Goal: Task Accomplishment & Management: Complete application form

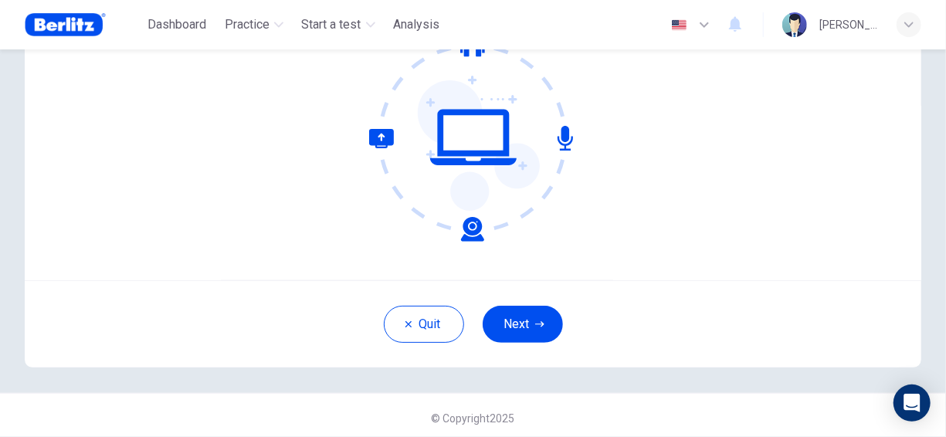
scroll to position [176, 0]
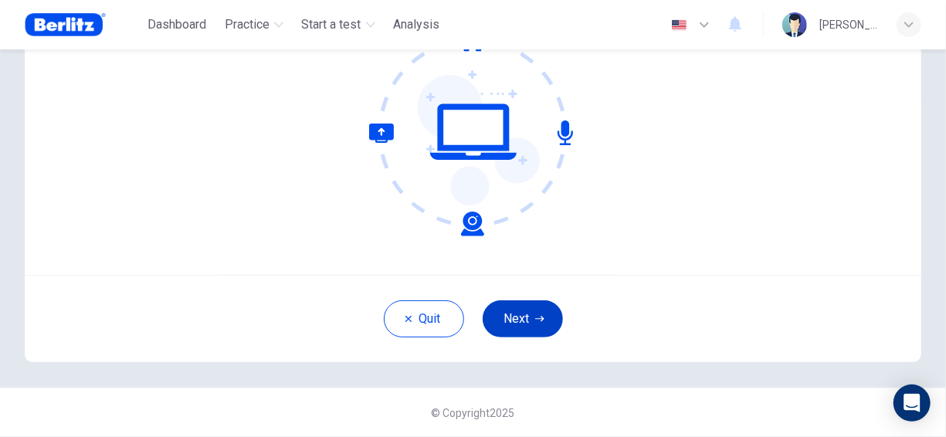
click at [535, 317] on icon "button" at bounding box center [539, 318] width 9 height 9
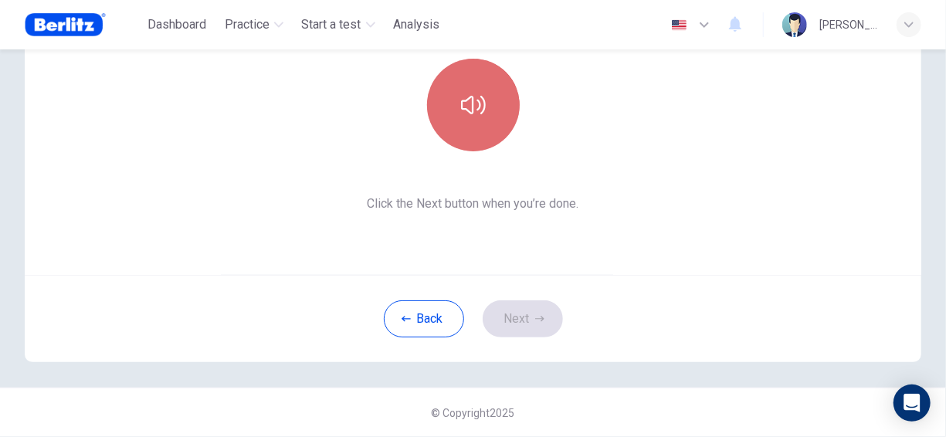
click at [475, 100] on icon "button" at bounding box center [473, 105] width 25 height 19
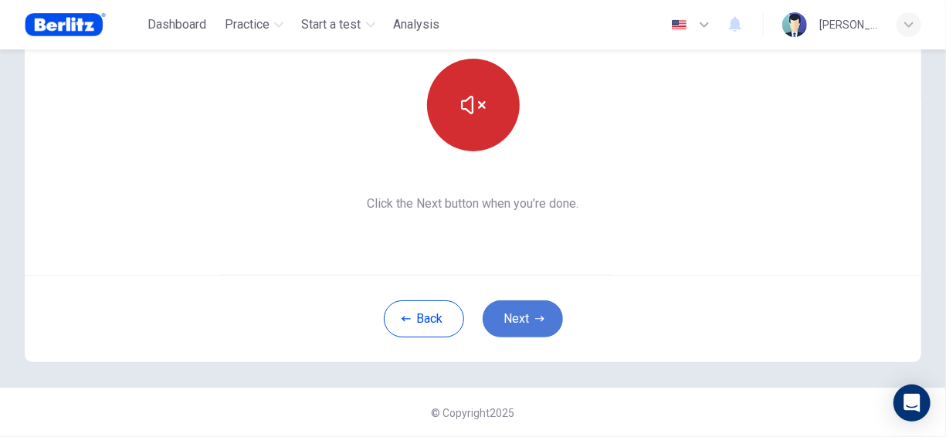
click at [529, 315] on button "Next" at bounding box center [523, 319] width 80 height 37
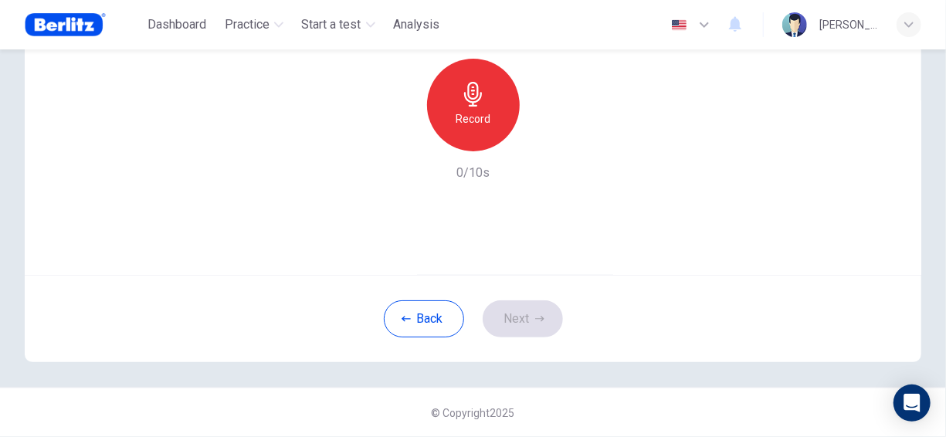
click at [479, 110] on h6 "Record" at bounding box center [473, 119] width 35 height 19
click at [518, 314] on button "Next" at bounding box center [523, 319] width 80 height 37
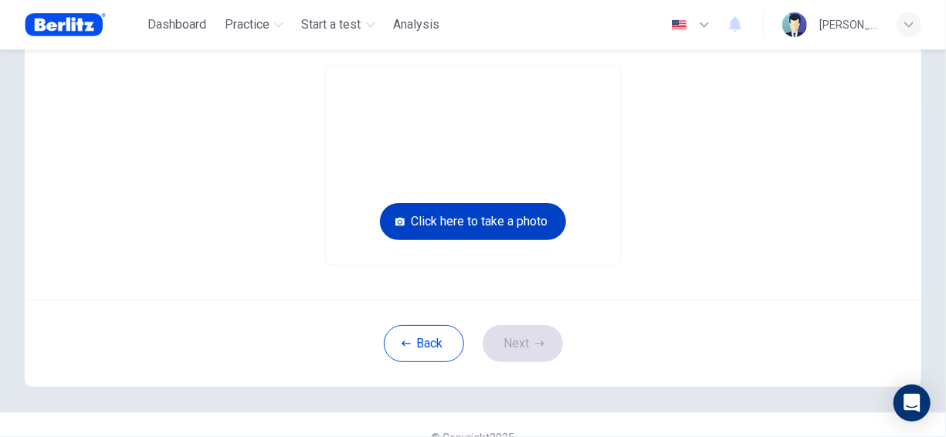
click at [467, 219] on button "Click here to take a photo" at bounding box center [473, 221] width 186 height 37
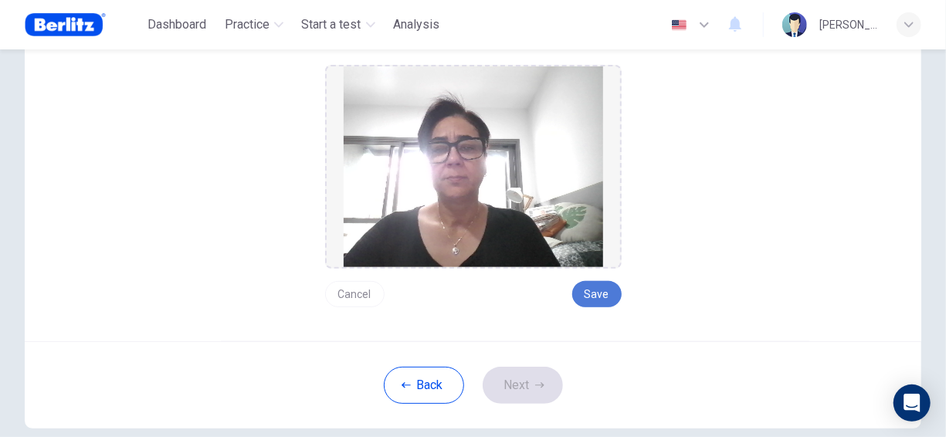
click at [593, 288] on button "Save" at bounding box center [597, 294] width 49 height 26
click at [591, 296] on button "Save" at bounding box center [597, 294] width 49 height 26
click at [496, 387] on button "Next" at bounding box center [523, 385] width 80 height 37
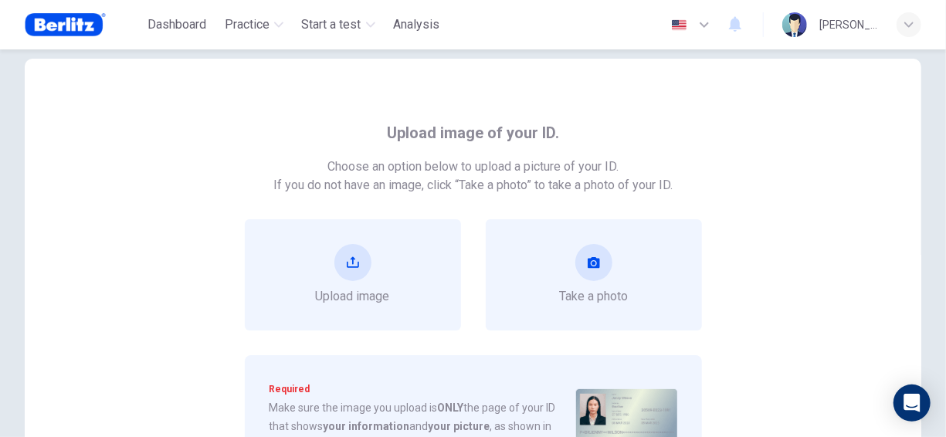
scroll to position [99, 0]
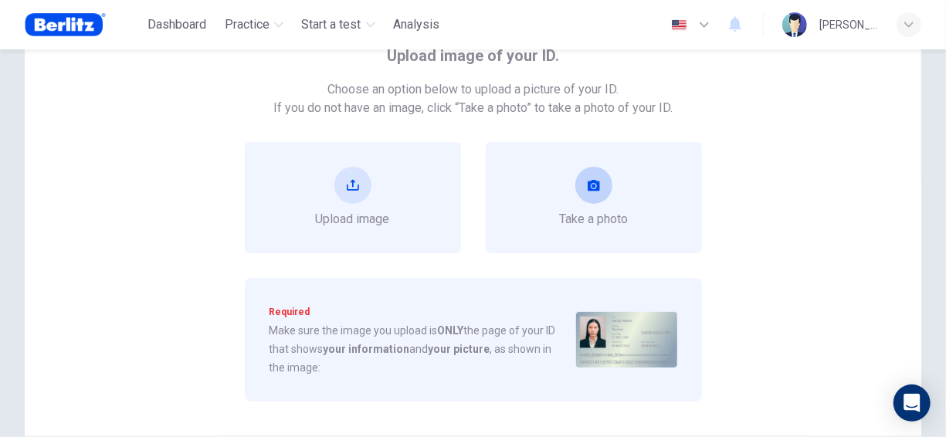
click at [582, 183] on button "take photo" at bounding box center [594, 185] width 37 height 37
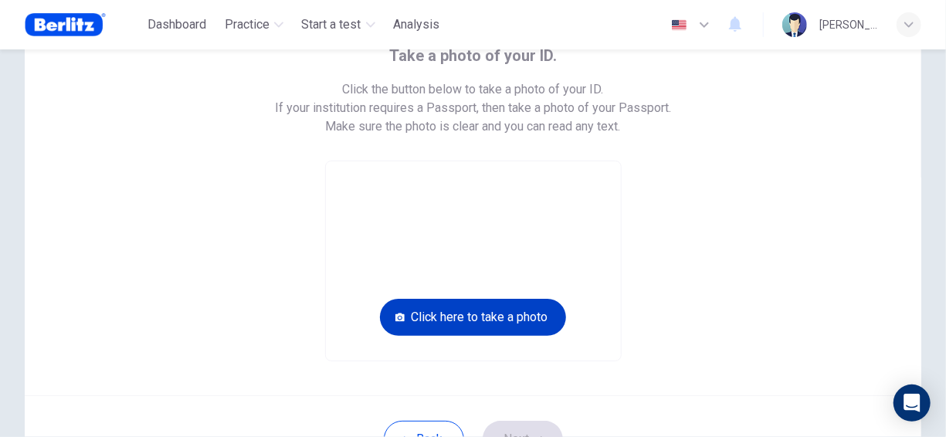
click at [472, 318] on button "Click here to take a photo" at bounding box center [473, 317] width 186 height 37
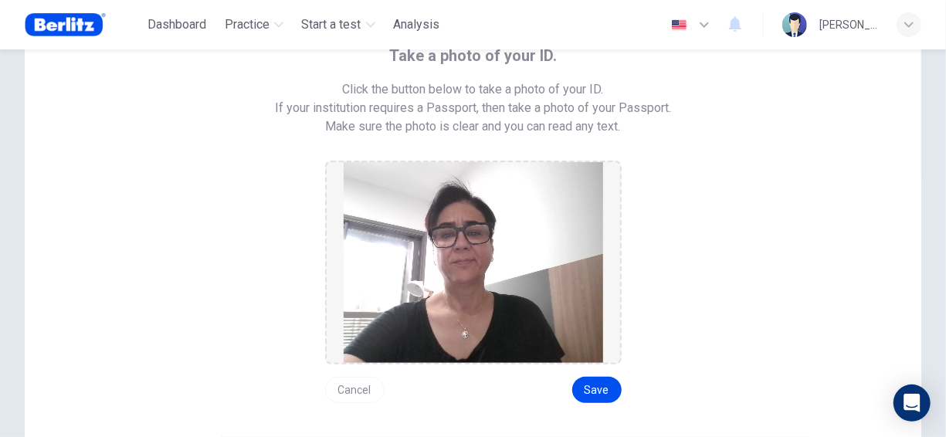
drag, startPoint x: 590, startPoint y: 386, endPoint x: 610, endPoint y: 404, distance: 27.4
click at [590, 386] on button "Save" at bounding box center [597, 390] width 49 height 26
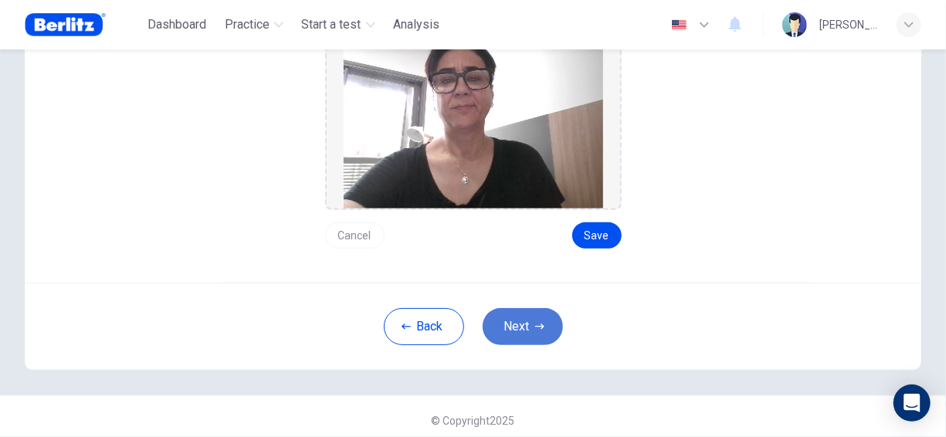
click at [522, 322] on button "Next" at bounding box center [523, 326] width 80 height 37
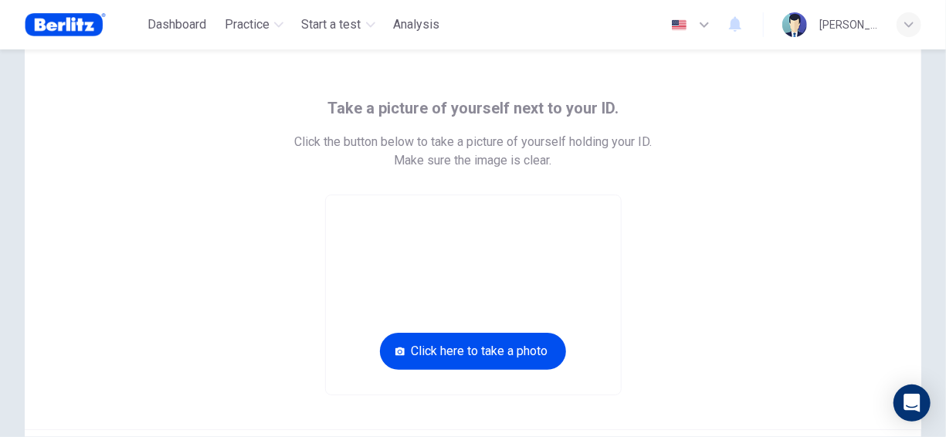
scroll to position [124, 0]
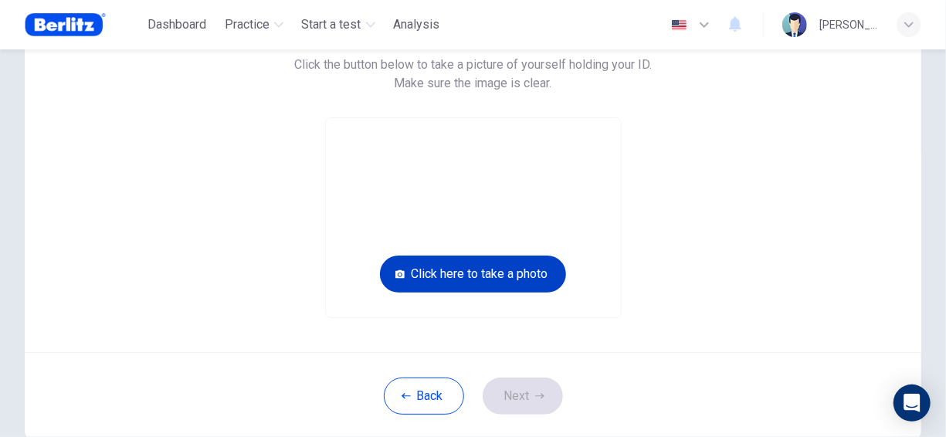
click at [463, 272] on button "Click here to take a photo" at bounding box center [473, 274] width 186 height 37
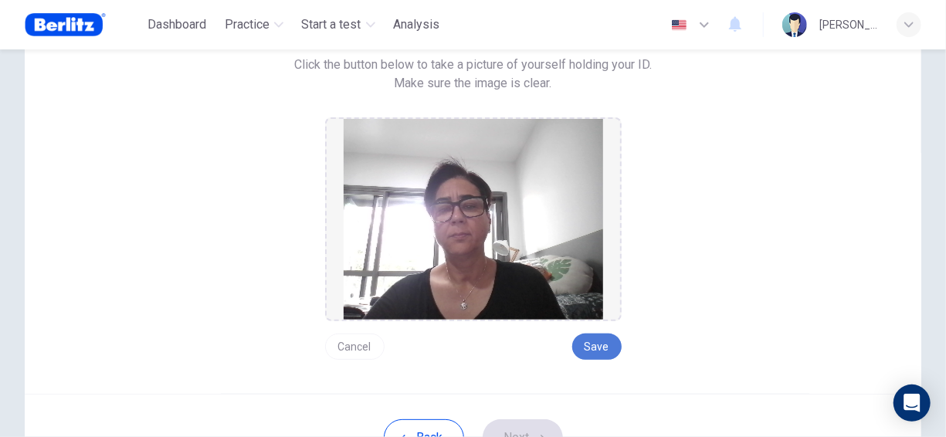
click at [601, 342] on button "Save" at bounding box center [597, 347] width 49 height 26
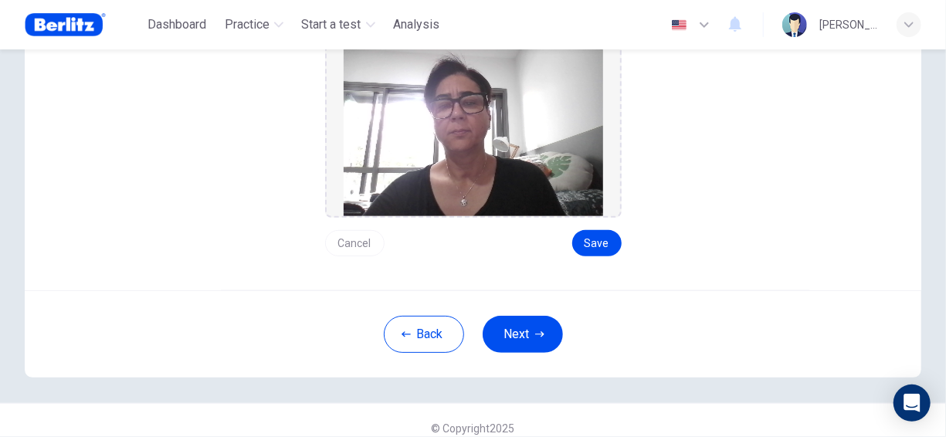
scroll to position [242, 0]
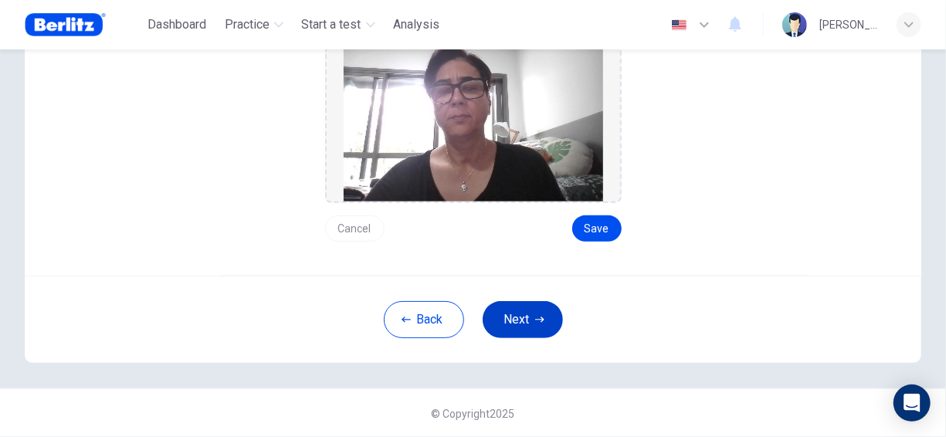
click at [517, 316] on button "Next" at bounding box center [523, 319] width 80 height 37
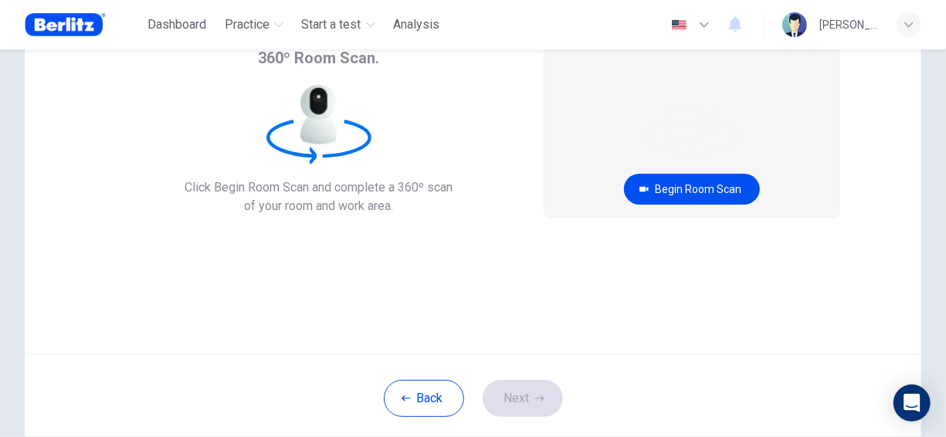
scroll to position [22, 0]
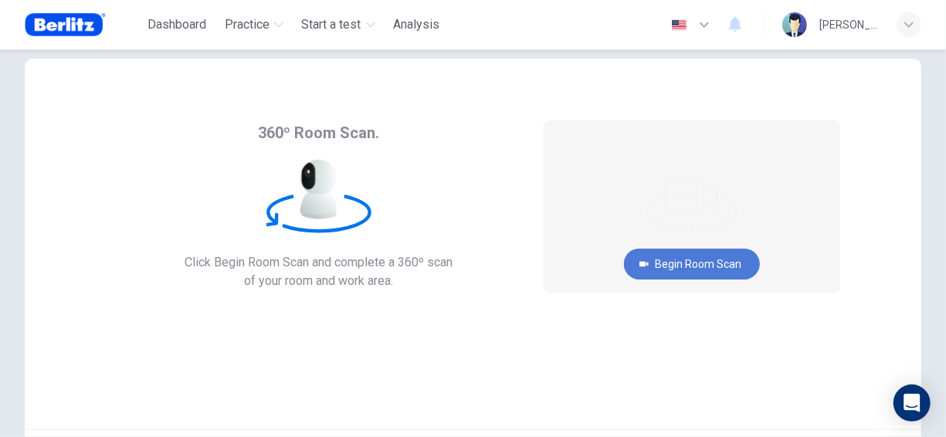
click at [692, 261] on button "Begin Room Scan" at bounding box center [692, 264] width 136 height 31
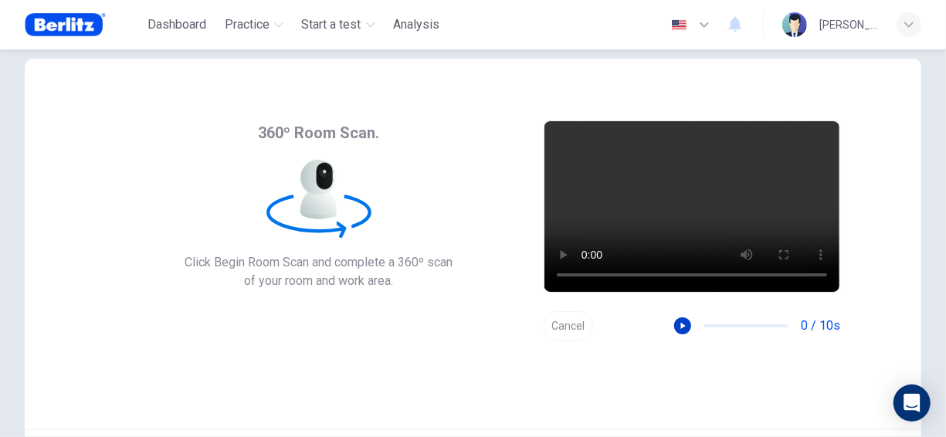
click at [678, 321] on icon "button" at bounding box center [683, 326] width 11 height 11
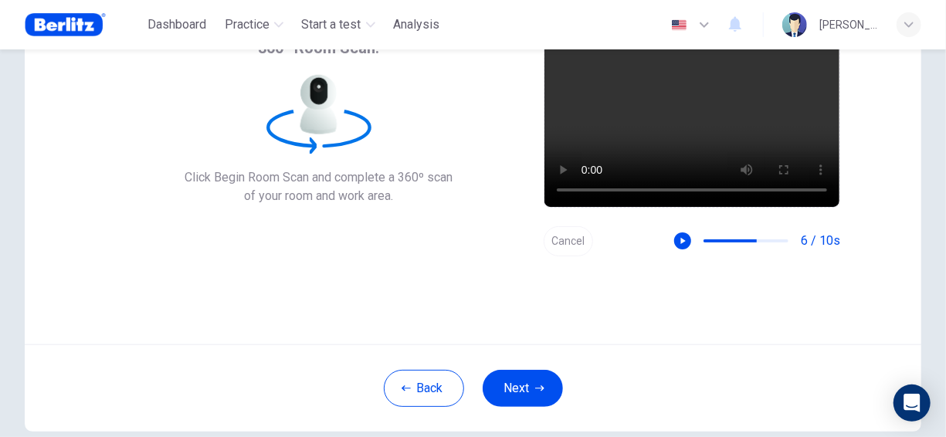
scroll to position [176, 0]
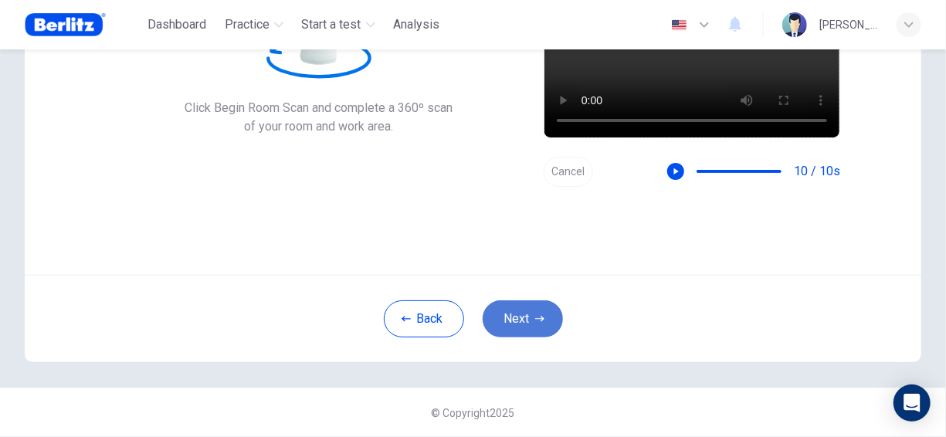
click at [506, 321] on button "Next" at bounding box center [523, 319] width 80 height 37
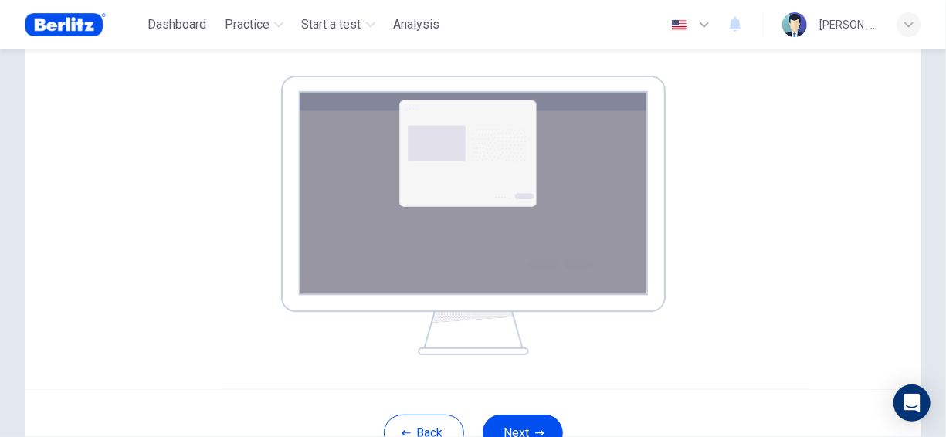
scroll to position [253, 0]
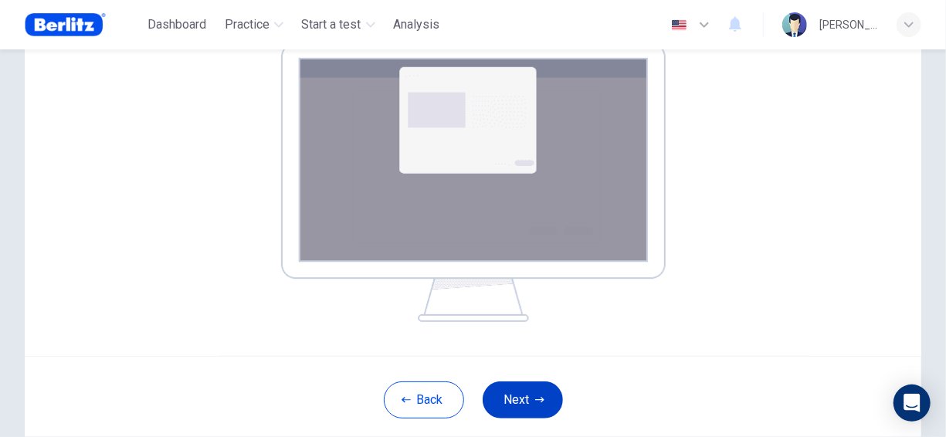
click at [531, 406] on button "Next" at bounding box center [523, 400] width 80 height 37
click at [516, 405] on button "Next" at bounding box center [523, 400] width 80 height 37
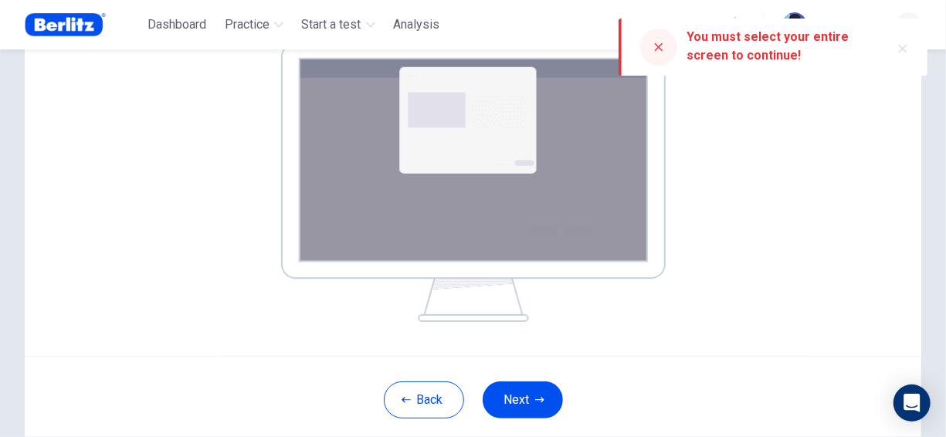
click at [657, 49] on icon at bounding box center [659, 47] width 8 height 8
drag, startPoint x: 661, startPoint y: 43, endPoint x: 650, endPoint y: 59, distance: 18.9
click at [661, 44] on icon at bounding box center [659, 47] width 12 height 12
click at [510, 121] on img at bounding box center [473, 182] width 385 height 280
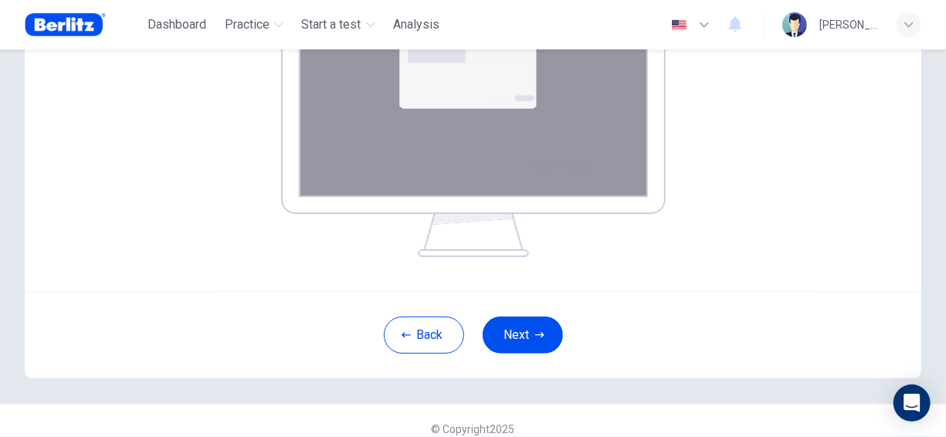
scroll to position [331, 0]
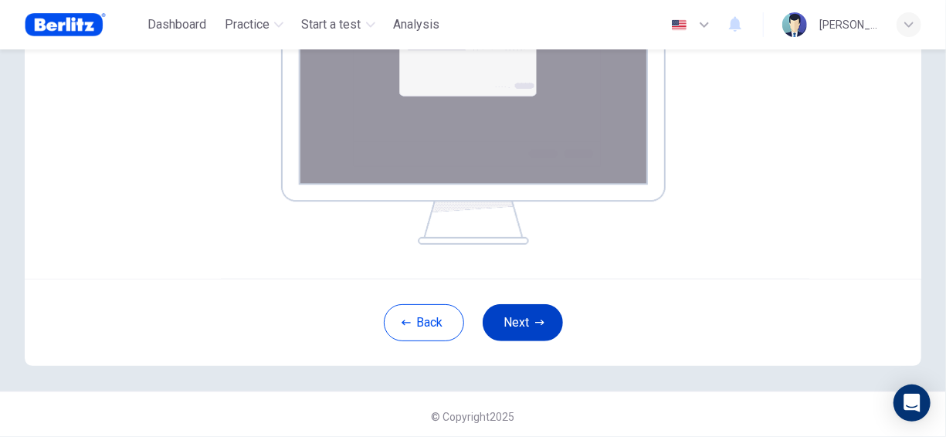
click at [535, 321] on icon "button" at bounding box center [539, 322] width 9 height 9
click at [539, 325] on icon "button" at bounding box center [539, 323] width 9 height 5
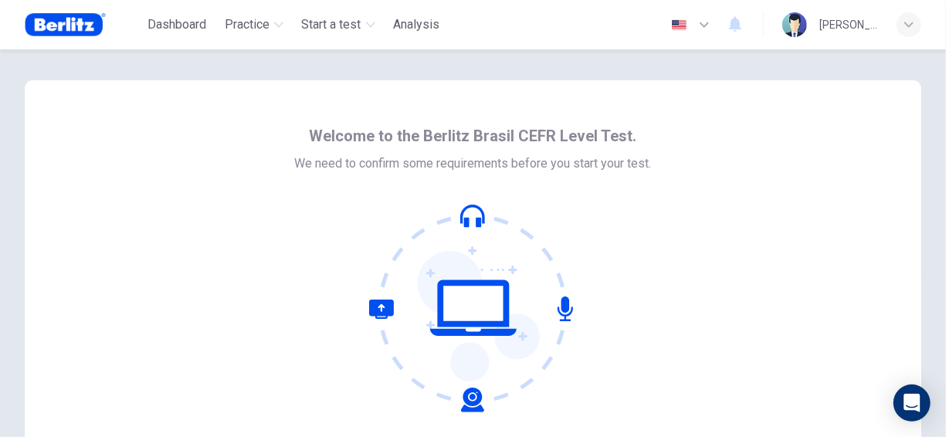
scroll to position [155, 0]
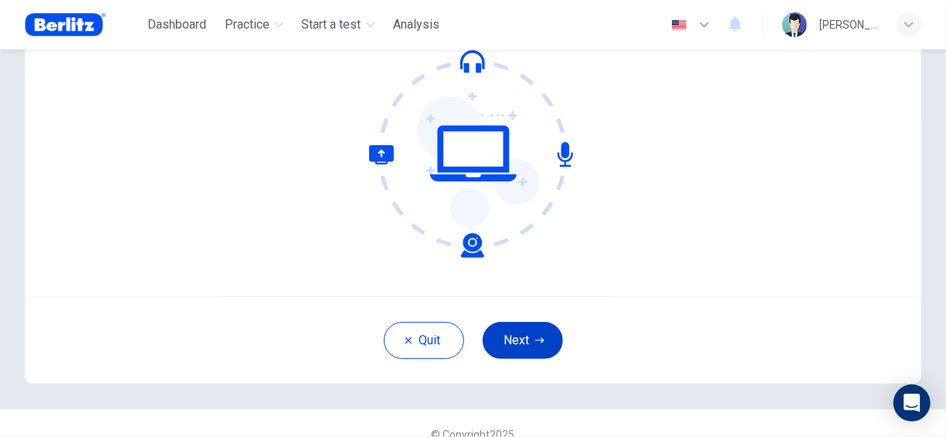
click at [520, 350] on button "Next" at bounding box center [523, 340] width 80 height 37
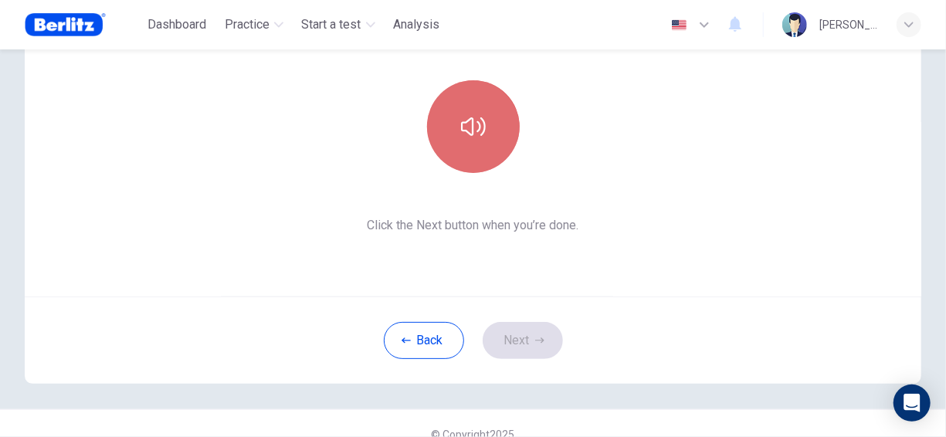
click at [475, 132] on icon "button" at bounding box center [473, 126] width 25 height 25
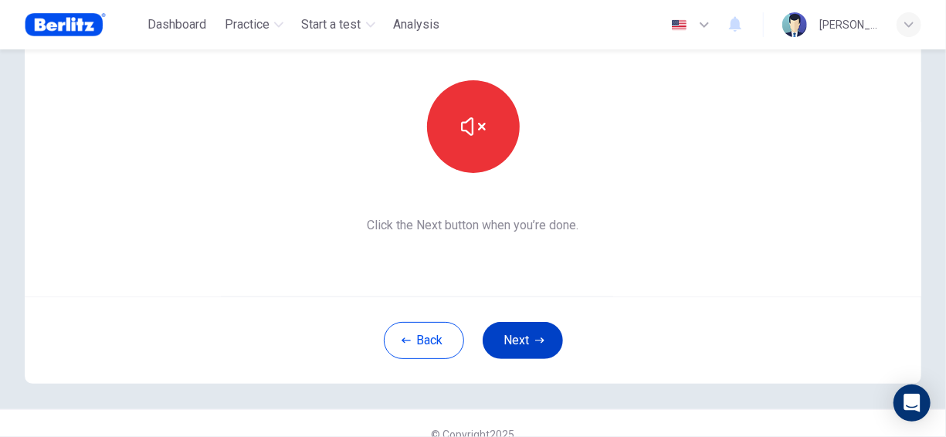
click at [529, 343] on button "Next" at bounding box center [523, 340] width 80 height 37
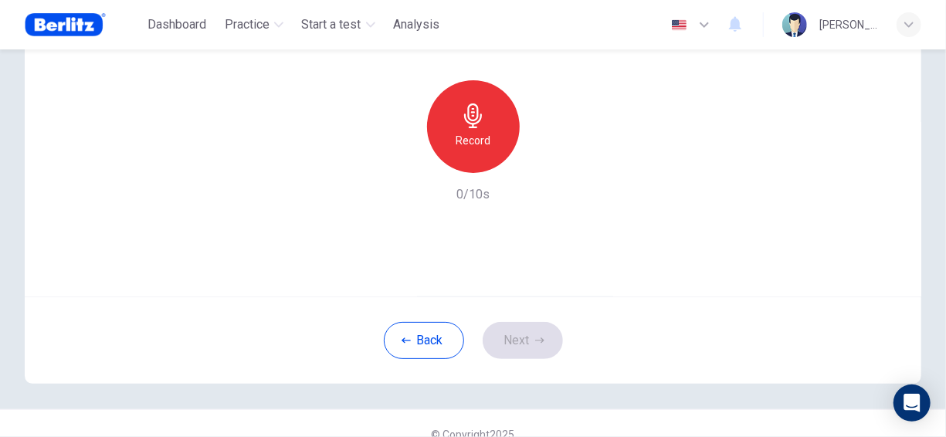
click at [477, 127] on icon "button" at bounding box center [473, 116] width 25 height 25
click at [512, 328] on button "Next" at bounding box center [523, 340] width 80 height 37
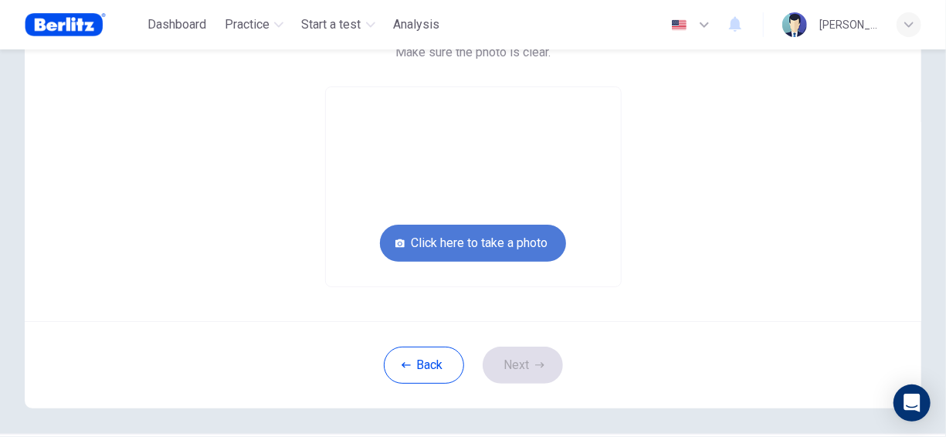
click at [494, 236] on button "Click here to take a photo" at bounding box center [473, 243] width 186 height 37
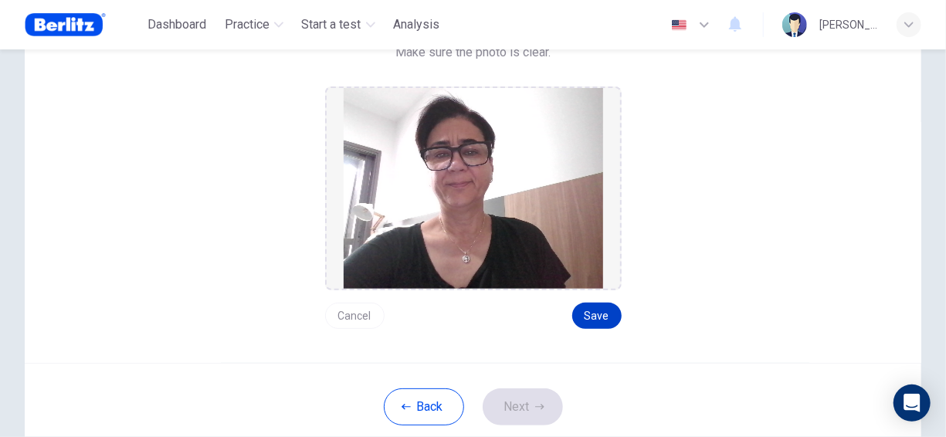
drag, startPoint x: 593, startPoint y: 317, endPoint x: 600, endPoint y: 325, distance: 10.9
click at [593, 317] on button "Save" at bounding box center [597, 316] width 49 height 26
click at [527, 406] on button "Next" at bounding box center [523, 407] width 80 height 37
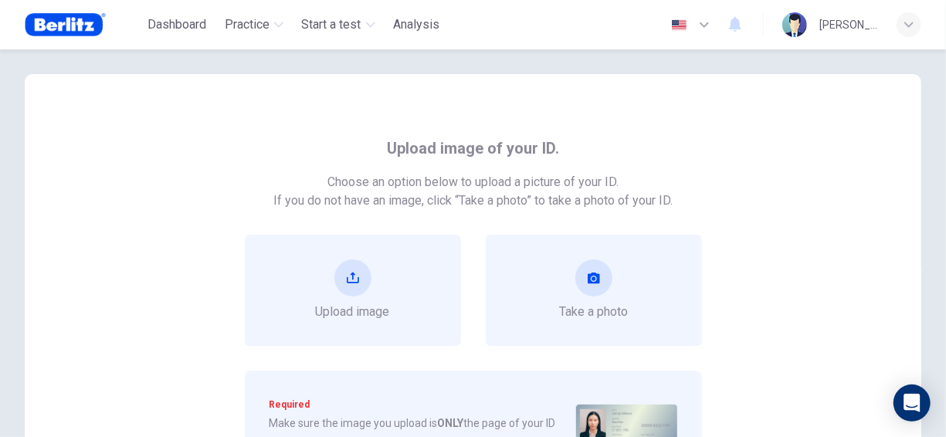
scroll to position [0, 0]
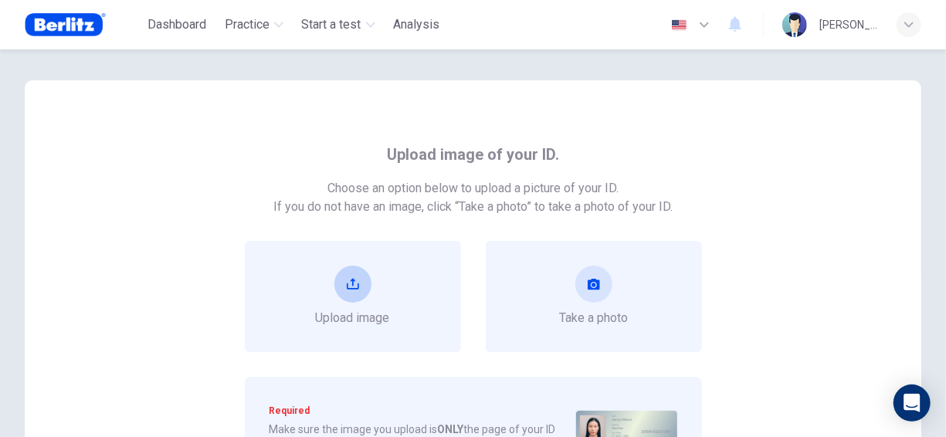
click at [343, 275] on button "upload" at bounding box center [353, 284] width 37 height 37
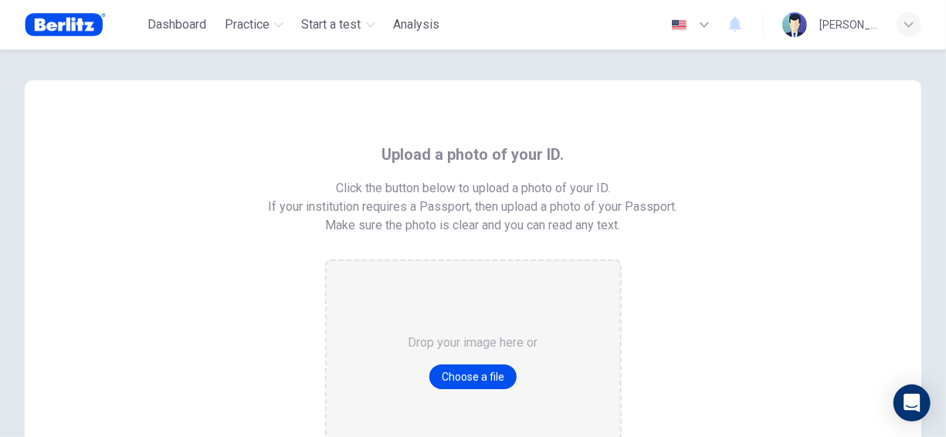
scroll to position [155, 0]
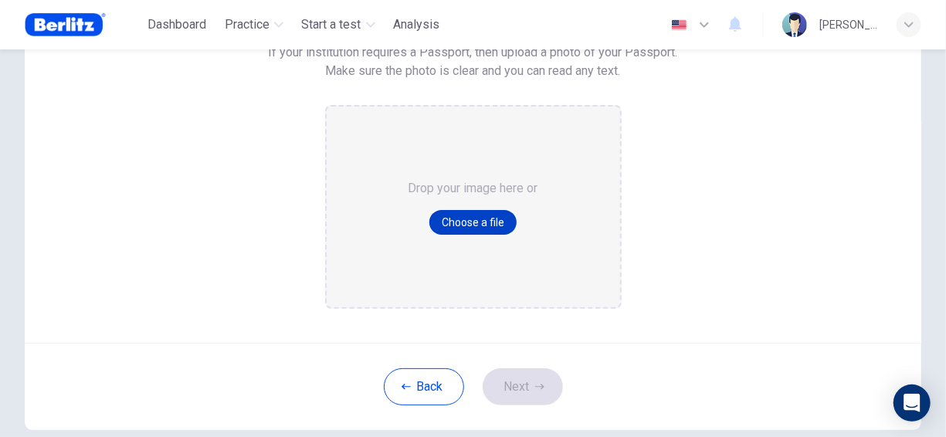
click at [469, 219] on button "Choose a file" at bounding box center [473, 222] width 87 height 25
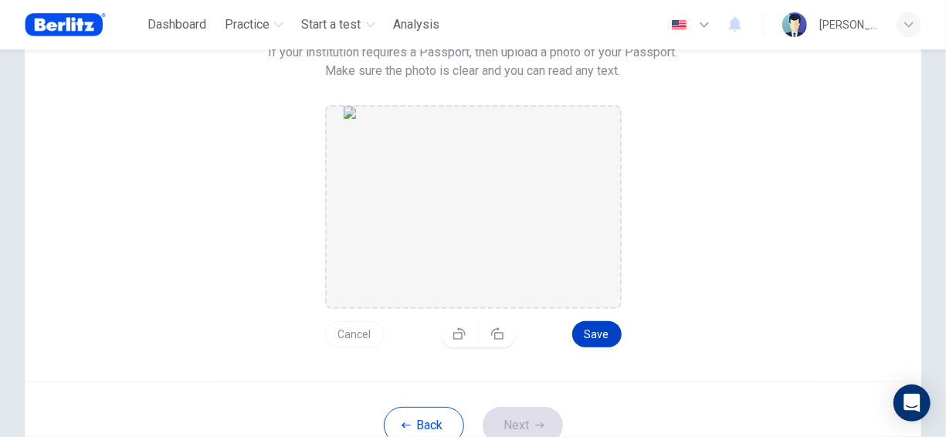
drag, startPoint x: 597, startPoint y: 329, endPoint x: 597, endPoint y: 338, distance: 9.3
click at [597, 328] on button "Save" at bounding box center [597, 334] width 49 height 26
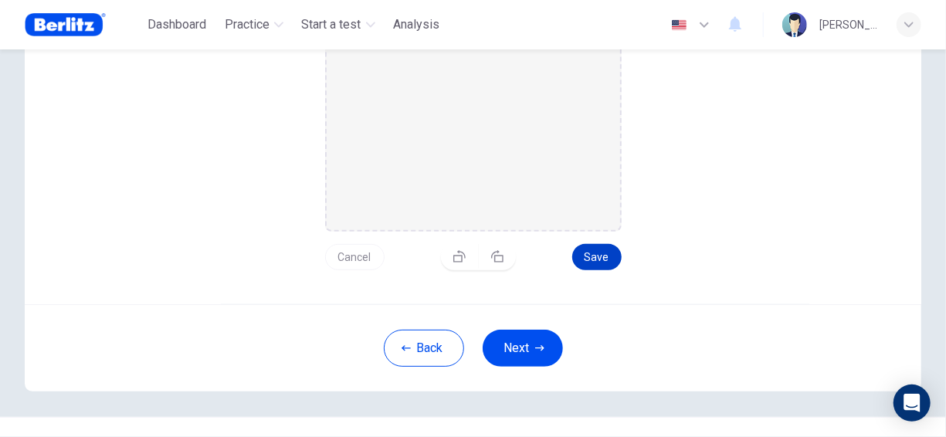
click at [593, 251] on button "Save" at bounding box center [597, 257] width 49 height 26
click at [505, 351] on button "Next" at bounding box center [523, 348] width 80 height 37
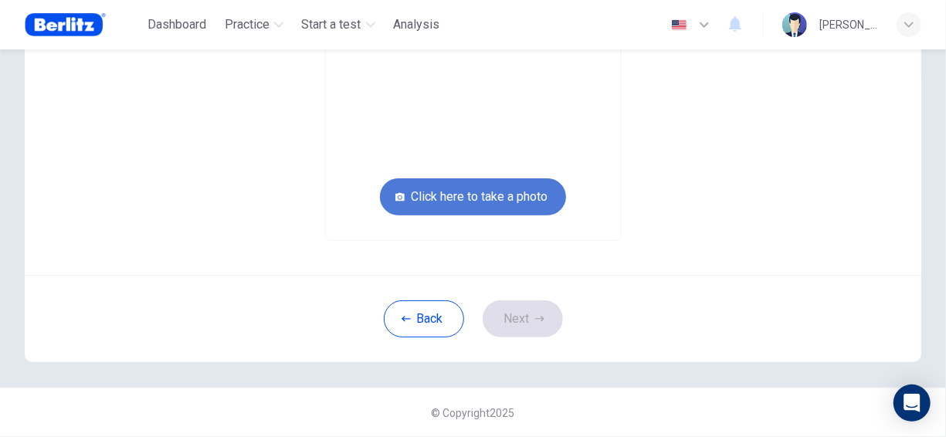
click at [467, 200] on button "Click here to take a photo" at bounding box center [473, 196] width 186 height 37
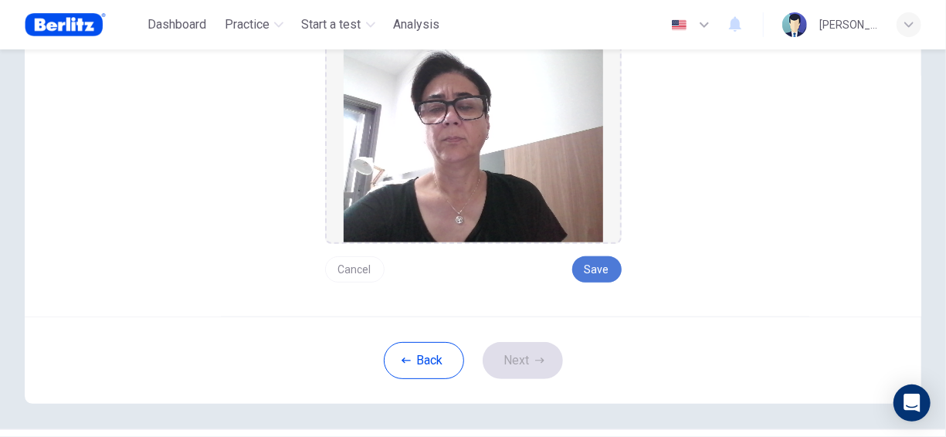
click at [613, 269] on button "Save" at bounding box center [597, 270] width 49 height 26
click at [522, 360] on button "Next" at bounding box center [523, 360] width 80 height 37
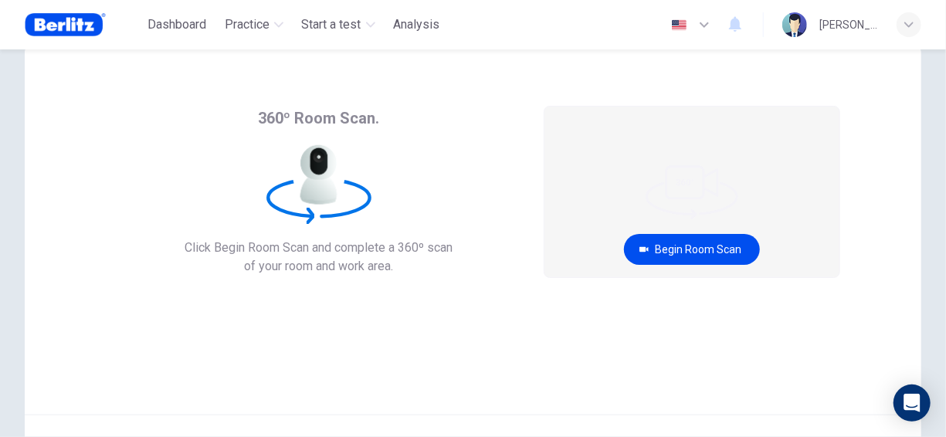
scroll to position [22, 0]
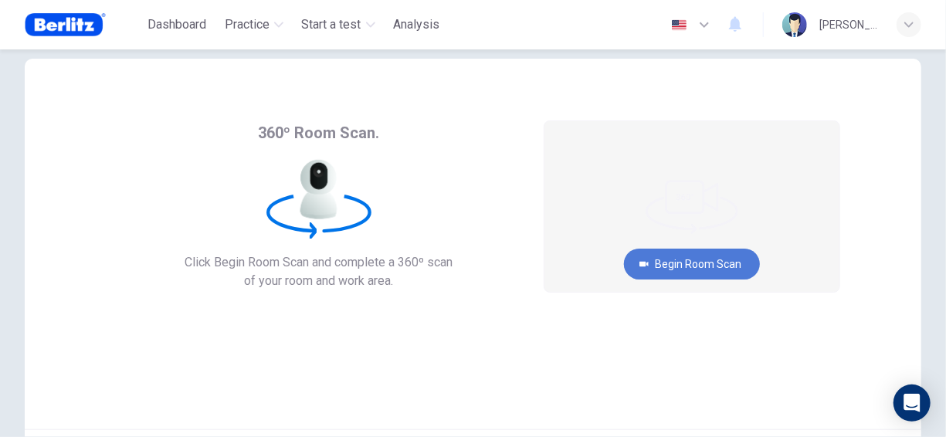
click at [706, 260] on button "Begin Room Scan" at bounding box center [692, 264] width 136 height 31
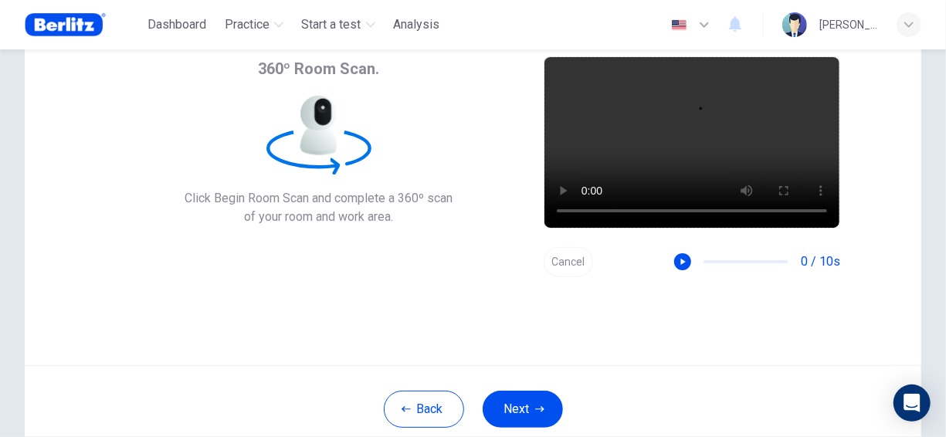
scroll to position [176, 0]
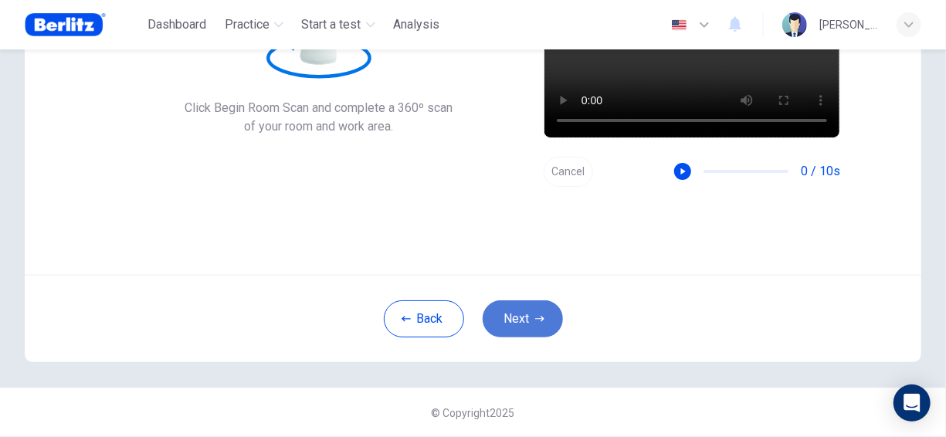
click at [520, 320] on button "Next" at bounding box center [523, 319] width 80 height 37
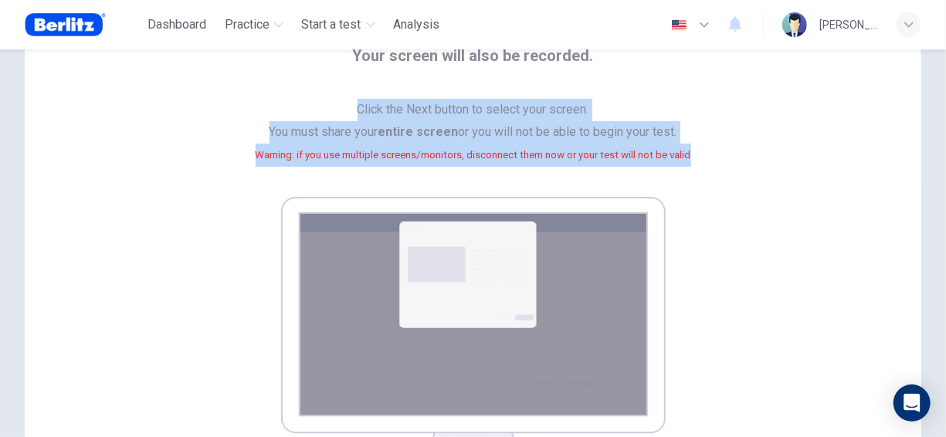
scroll to position [22, 0]
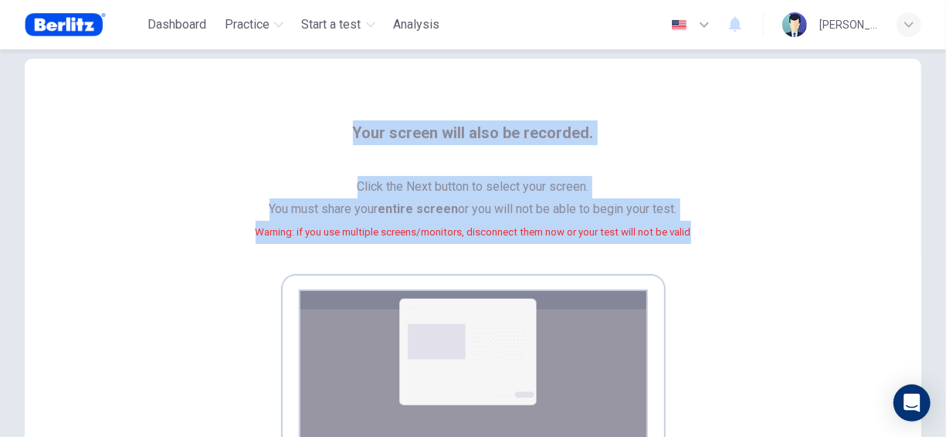
drag, startPoint x: 696, startPoint y: 158, endPoint x: 341, endPoint y: 99, distance: 360.2
click at [341, 99] on div "Your screen will also be recorded. Click the Next button to select your screen.…" at bounding box center [473, 323] width 897 height 529
copy div "Your screen will also be recorded. Click the Next button to select your screen.…"
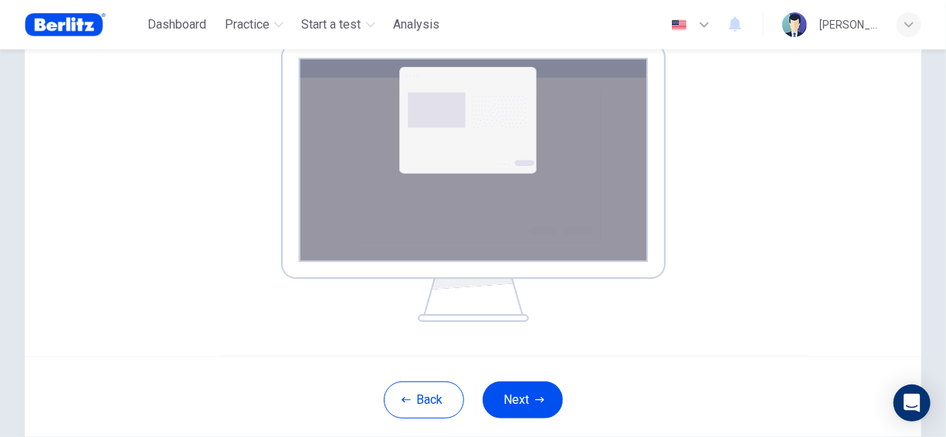
scroll to position [331, 0]
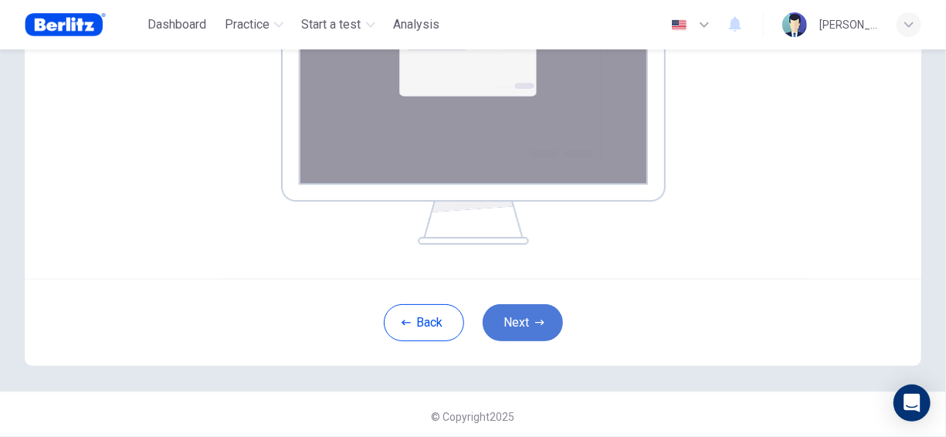
click at [527, 318] on button "Next" at bounding box center [523, 322] width 80 height 37
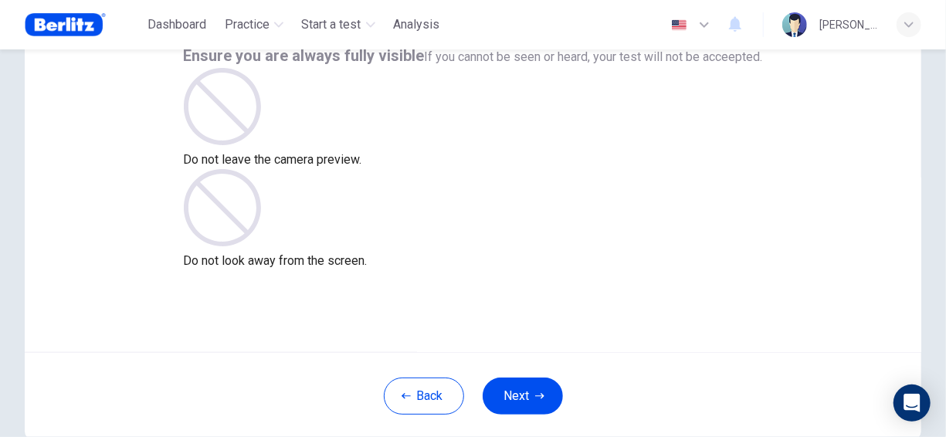
scroll to position [22, 0]
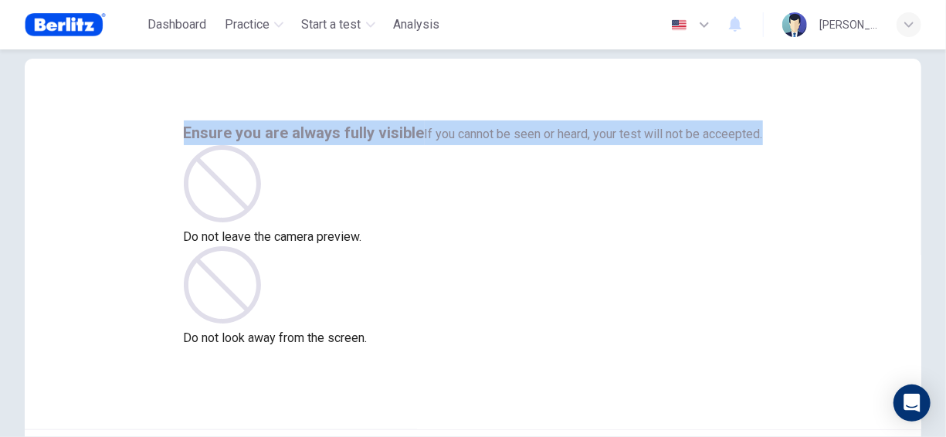
drag, startPoint x: 647, startPoint y: 169, endPoint x: 345, endPoint y: 128, distance: 304.9
click at [345, 128] on div "Ensure you are always fully visible If you cannot be seen or heard, your test w…" at bounding box center [473, 234] width 579 height 227
copy div "Ensure you are always fully visible If you cannot be seen or heard, your test w…"
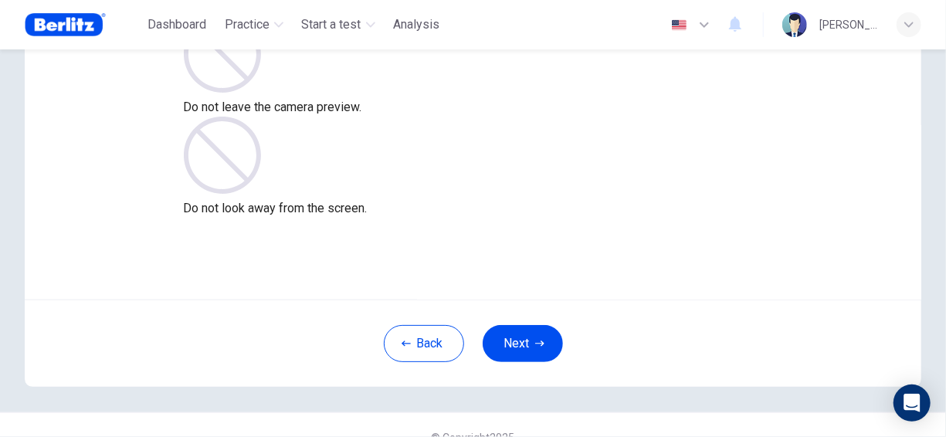
scroll to position [176, 0]
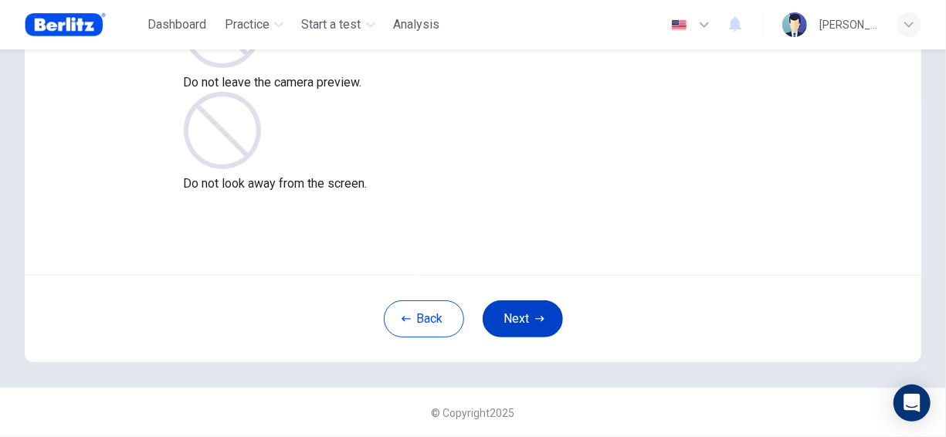
click at [514, 314] on button "Next" at bounding box center [523, 319] width 80 height 37
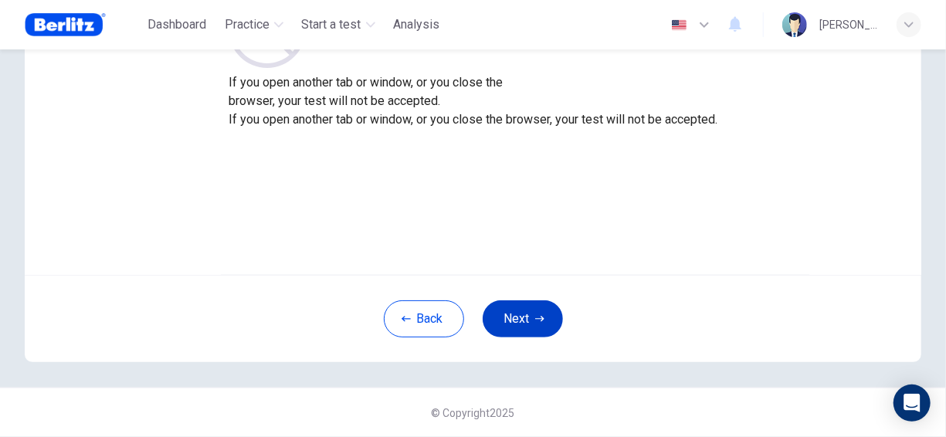
click at [521, 318] on button "Next" at bounding box center [523, 319] width 80 height 37
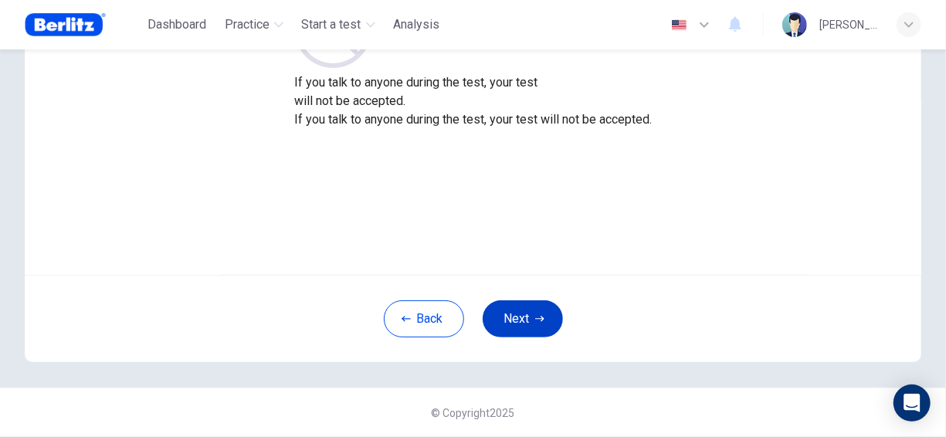
click at [531, 309] on button "Next" at bounding box center [523, 319] width 80 height 37
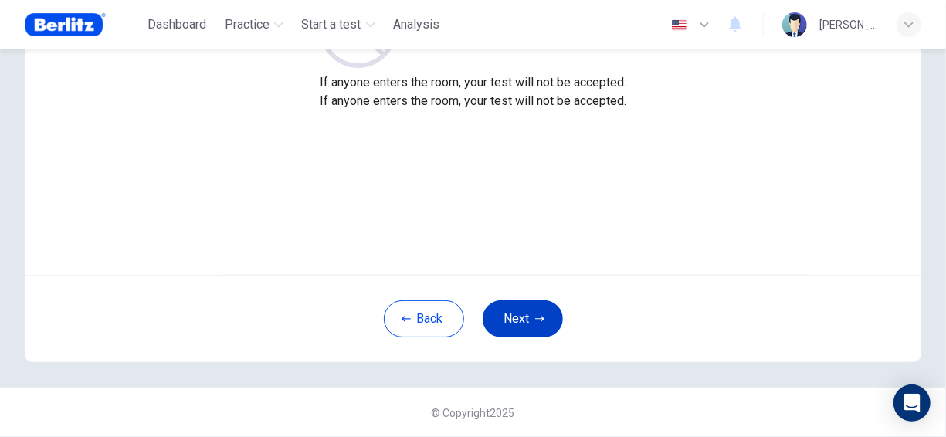
click at [535, 307] on button "Next" at bounding box center [523, 319] width 80 height 37
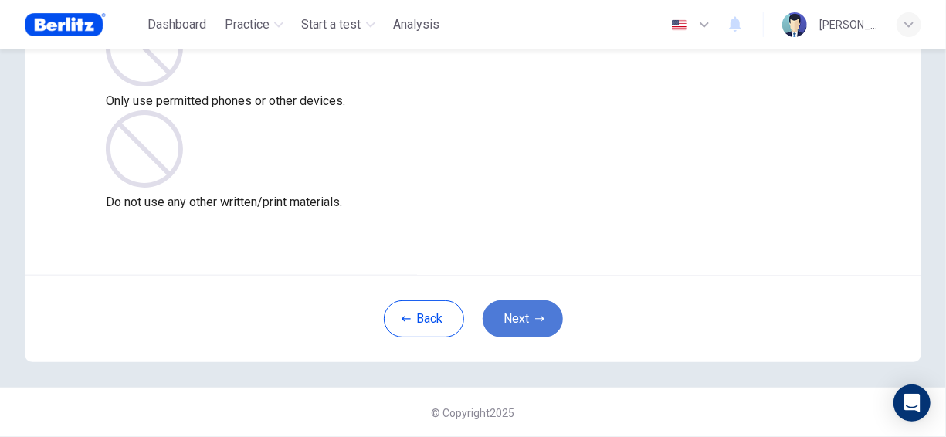
click at [533, 312] on button "Next" at bounding box center [523, 319] width 80 height 37
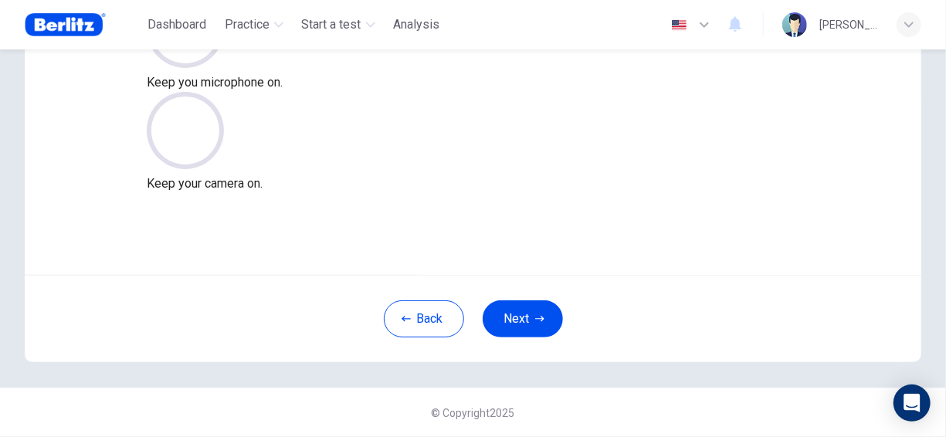
click at [197, 48] on icon at bounding box center [185, 29] width 23 height 37
click at [508, 314] on button "Next" at bounding box center [523, 319] width 80 height 37
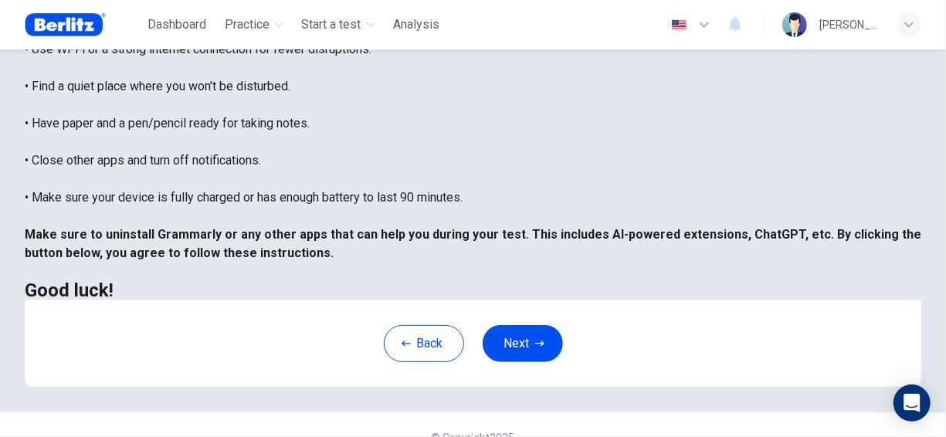
scroll to position [372, 0]
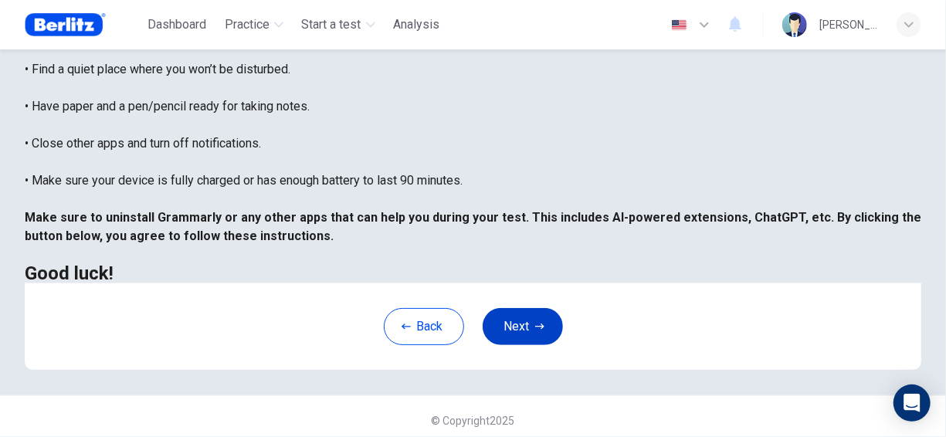
click at [542, 314] on button "Next" at bounding box center [523, 326] width 80 height 37
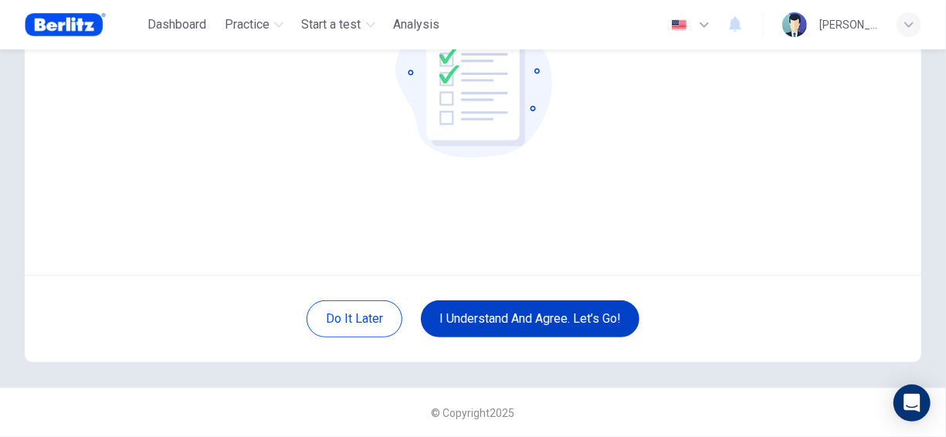
scroll to position [176, 0]
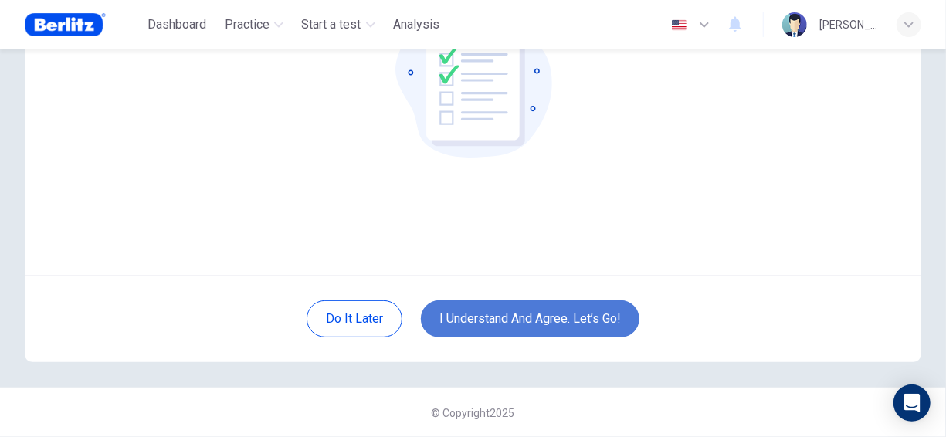
click at [549, 321] on button "I understand and agree. Let’s go!" at bounding box center [530, 319] width 219 height 37
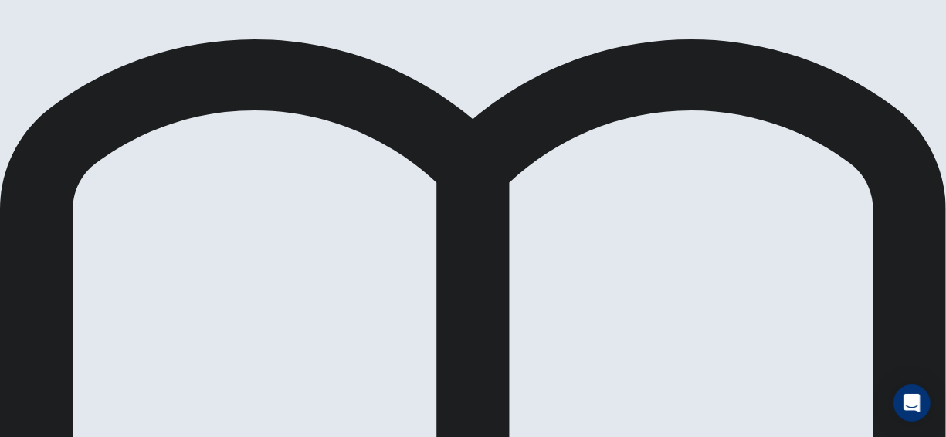
scroll to position [309, 0]
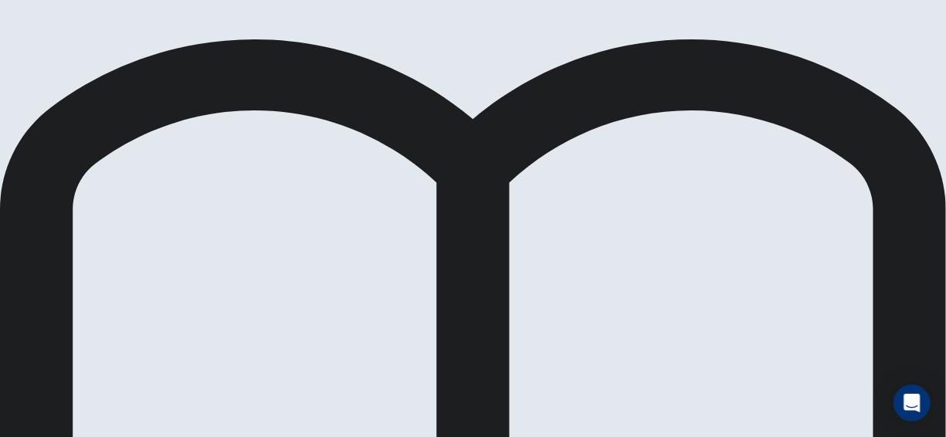
scroll to position [19, 0]
drag, startPoint x: 73, startPoint y: 301, endPoint x: 175, endPoint y: 312, distance: 102.6
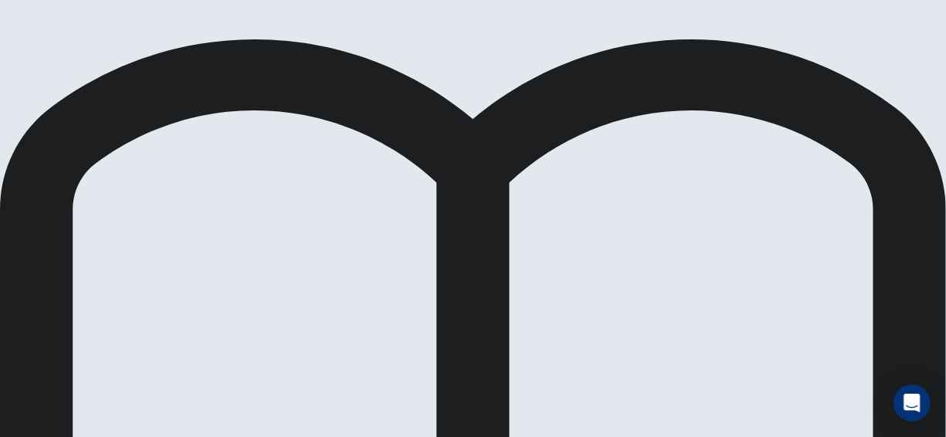
drag, startPoint x: 873, startPoint y: 119, endPoint x: 866, endPoint y: 124, distance: 8.8
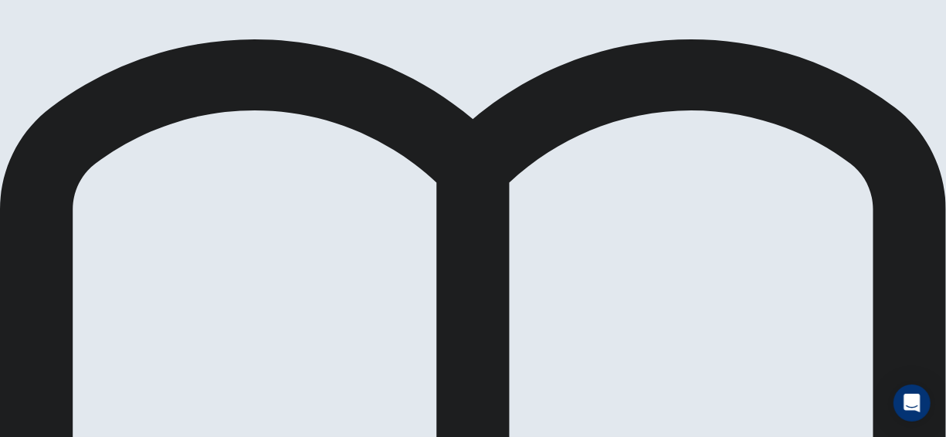
scroll to position [199, 0]
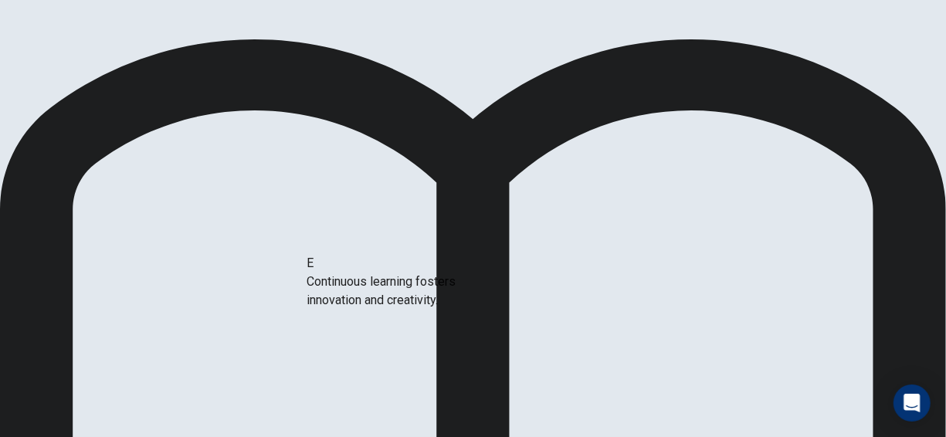
drag, startPoint x: 180, startPoint y: 361, endPoint x: 432, endPoint y: 291, distance: 261.5
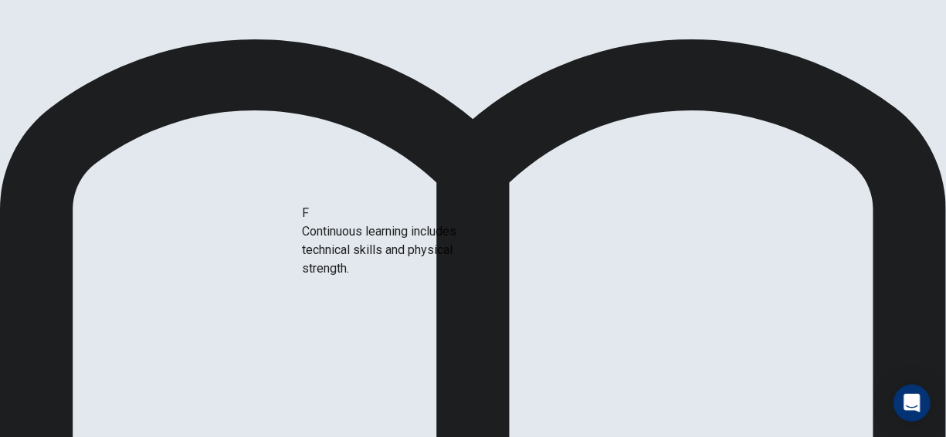
drag, startPoint x: 114, startPoint y: 288, endPoint x: 396, endPoint y: 233, distance: 287.3
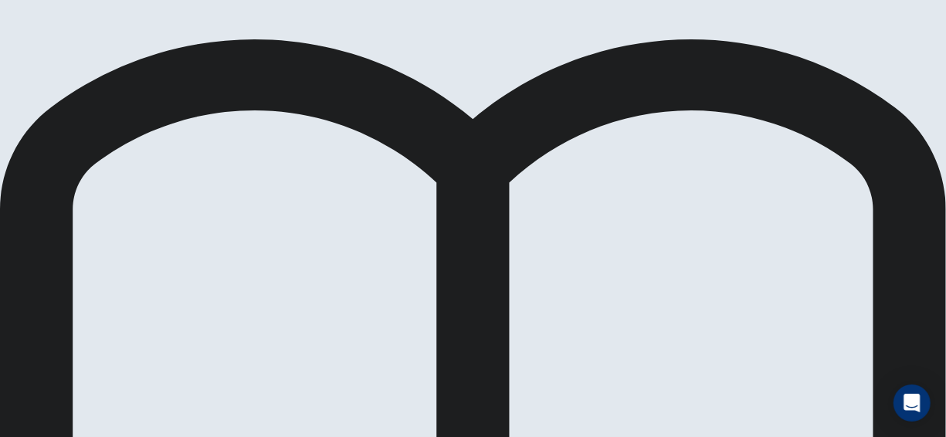
scroll to position [276, 0]
drag, startPoint x: 146, startPoint y: 249, endPoint x: 454, endPoint y: 335, distance: 320.2
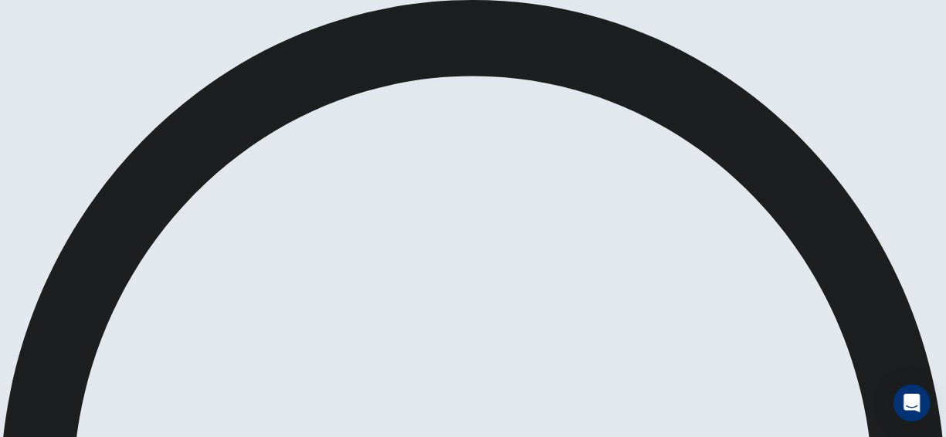
scroll to position [79, 0]
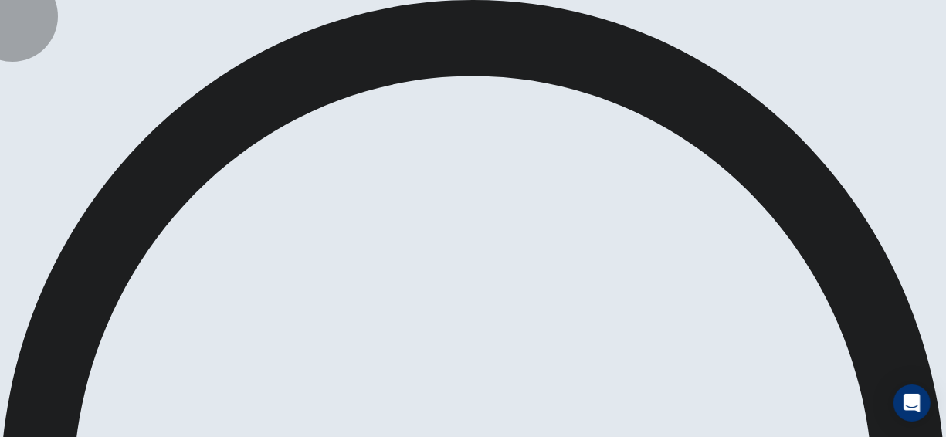
drag, startPoint x: 875, startPoint y: 118, endPoint x: 866, endPoint y: 123, distance: 10.4
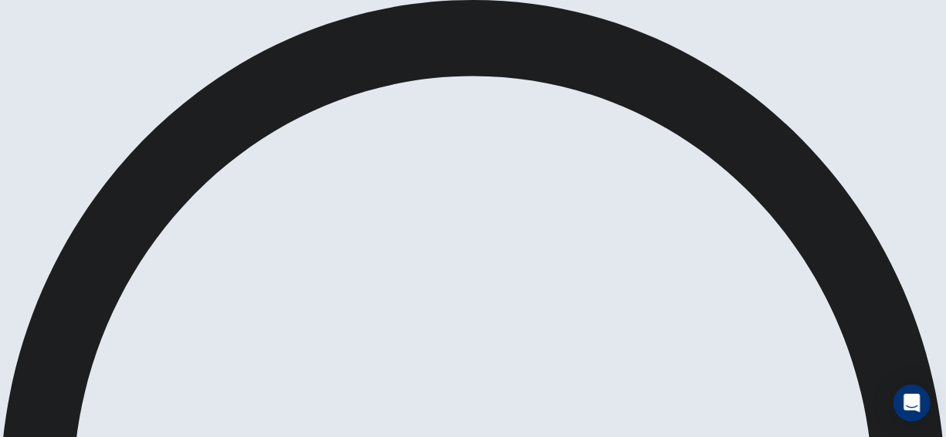
drag, startPoint x: 892, startPoint y: 117, endPoint x: 875, endPoint y: 122, distance: 16.9
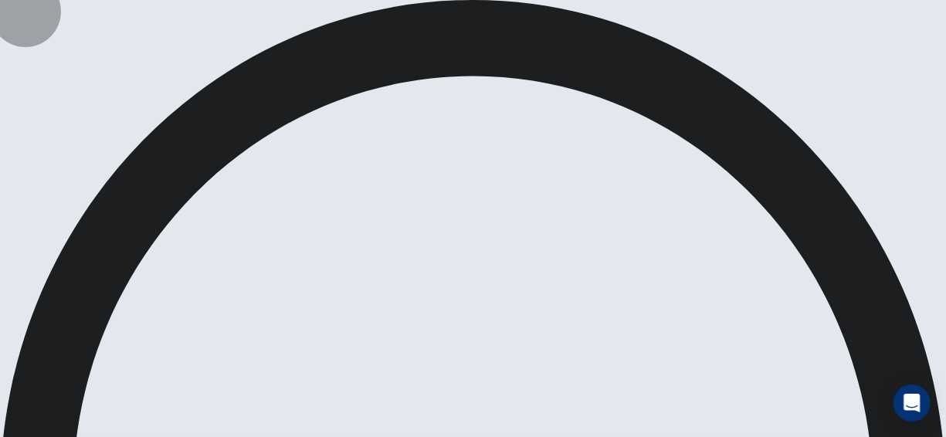
drag, startPoint x: 50, startPoint y: 117, endPoint x: 663, endPoint y: 142, distance: 613.2
drag, startPoint x: 878, startPoint y: 116, endPoint x: 855, endPoint y: 126, distance: 24.6
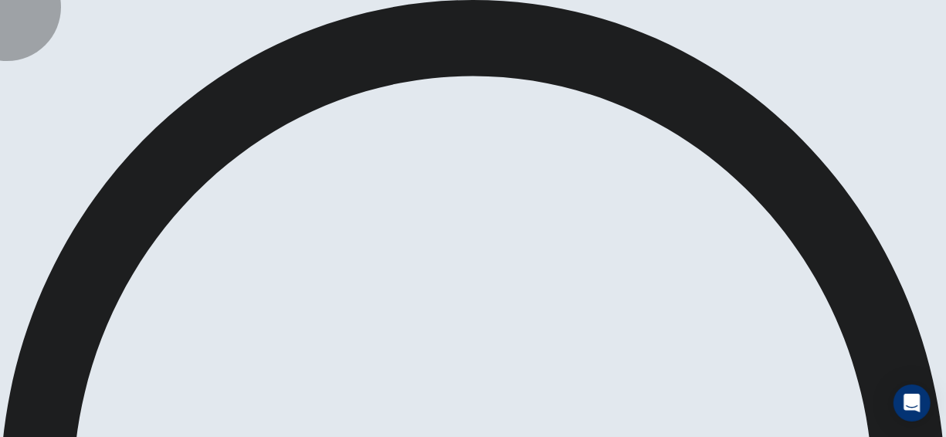
drag, startPoint x: 35, startPoint y: 113, endPoint x: 110, endPoint y: 119, distance: 75.2
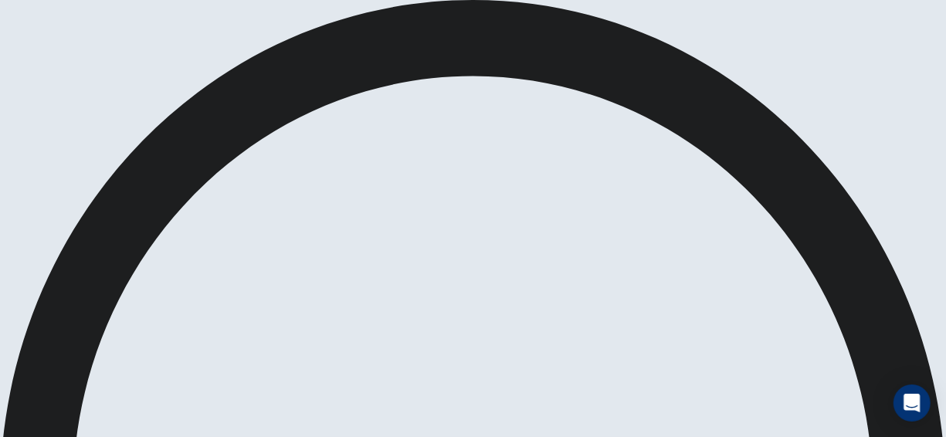
scroll to position [121, 0]
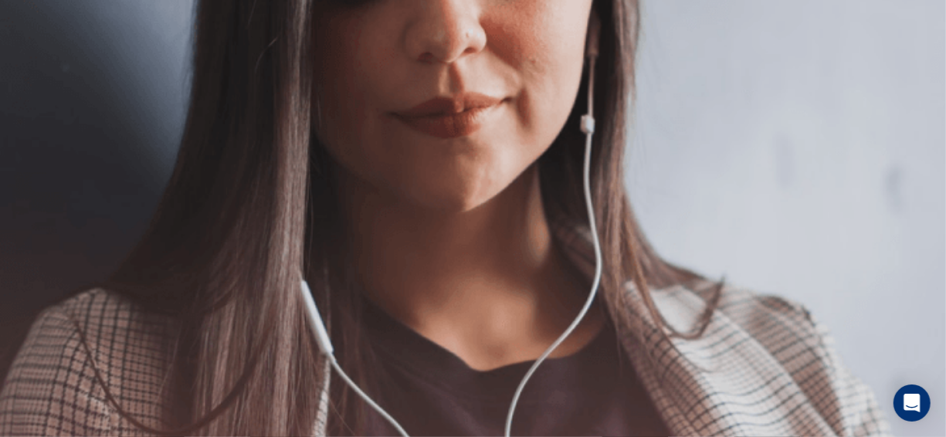
scroll to position [91, 0]
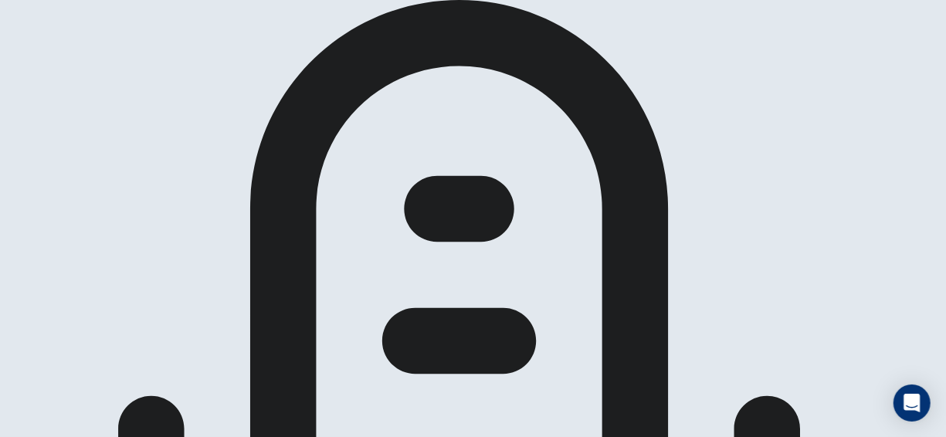
scroll to position [246, 0]
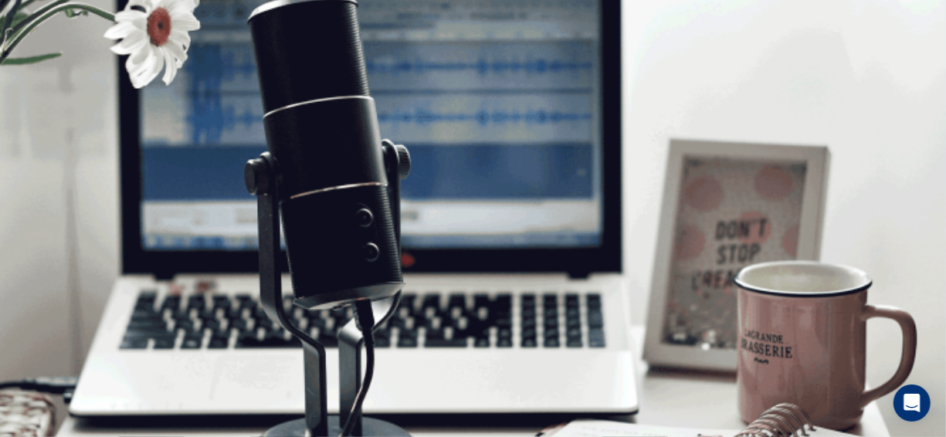
scroll to position [0, 0]
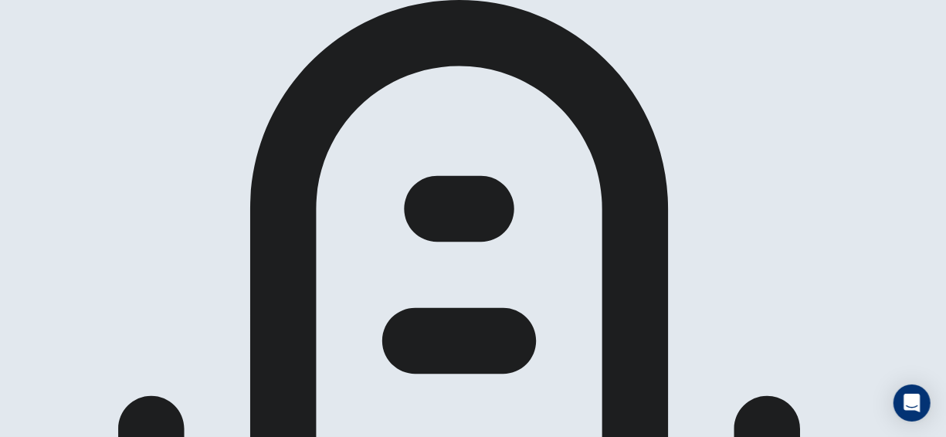
scroll to position [328, 0]
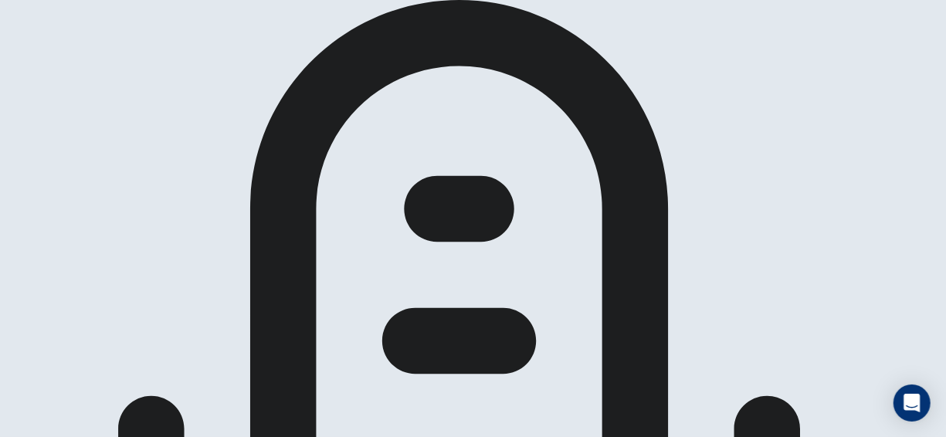
drag, startPoint x: 55, startPoint y: 113, endPoint x: 107, endPoint y: 167, distance: 74.9
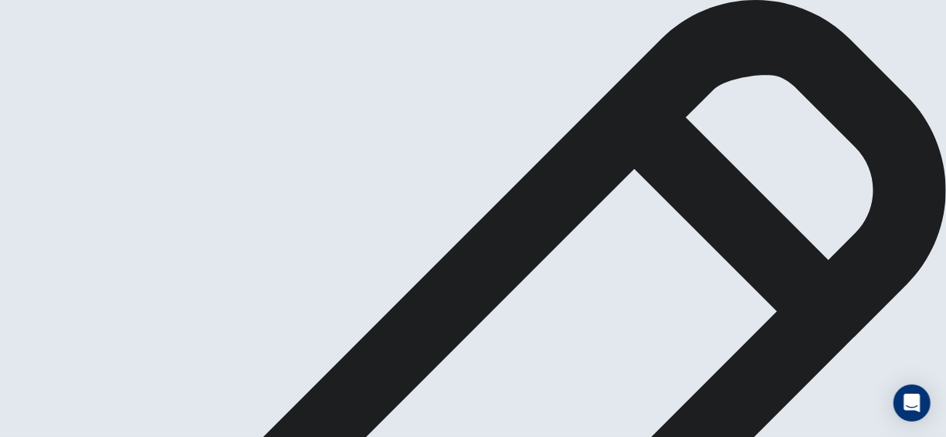
scroll to position [162, 0]
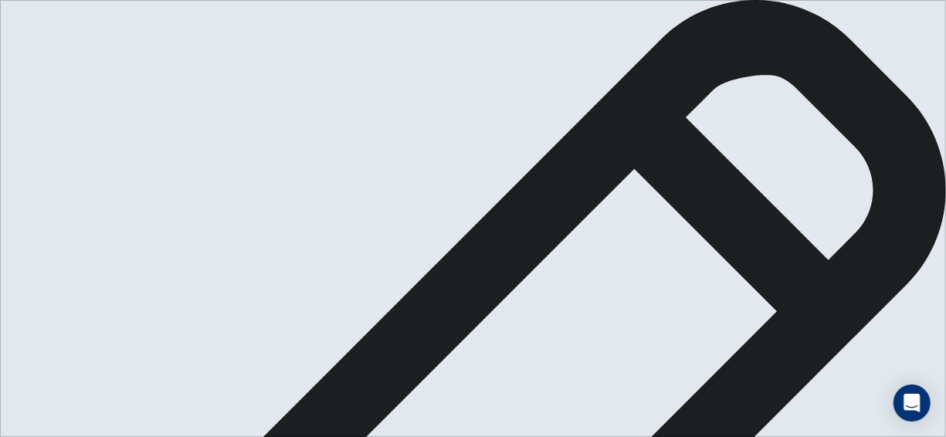
type textarea "**********"
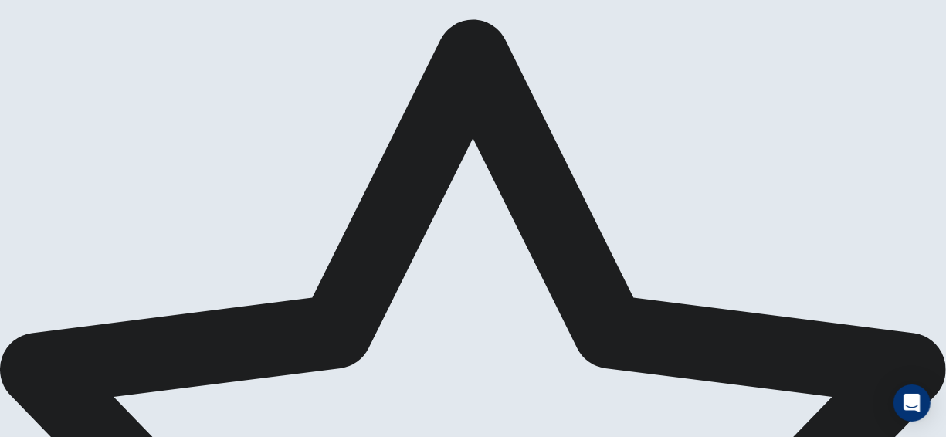
drag, startPoint x: 534, startPoint y: 348, endPoint x: 557, endPoint y: 366, distance: 29.7
